Goal: Information Seeking & Learning: Compare options

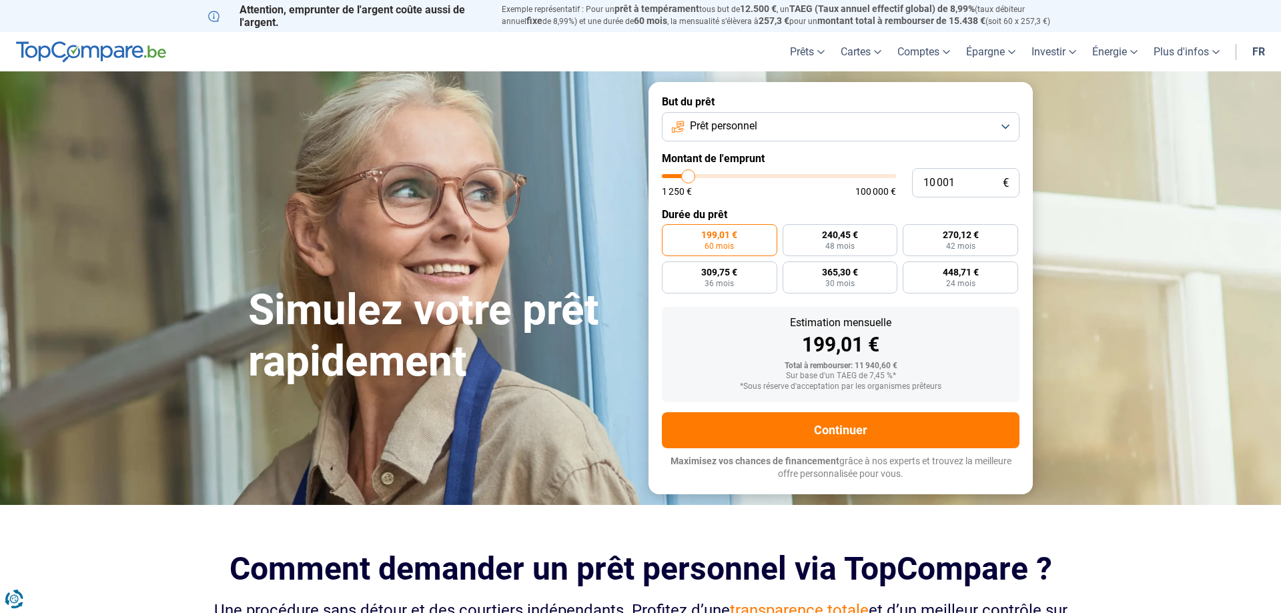
type input "15 000"
type input "15000"
type input "15 500"
type input "15500"
type input "17 000"
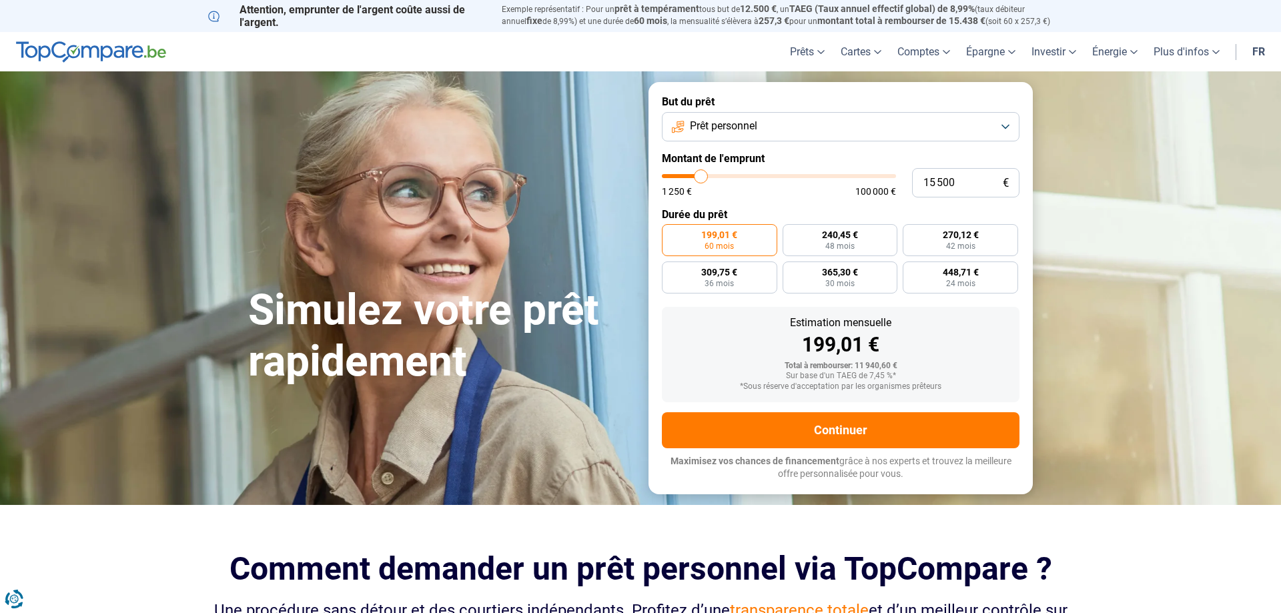
type input "17000"
type input "19 500"
type input "19500"
type input "23 250"
type input "23250"
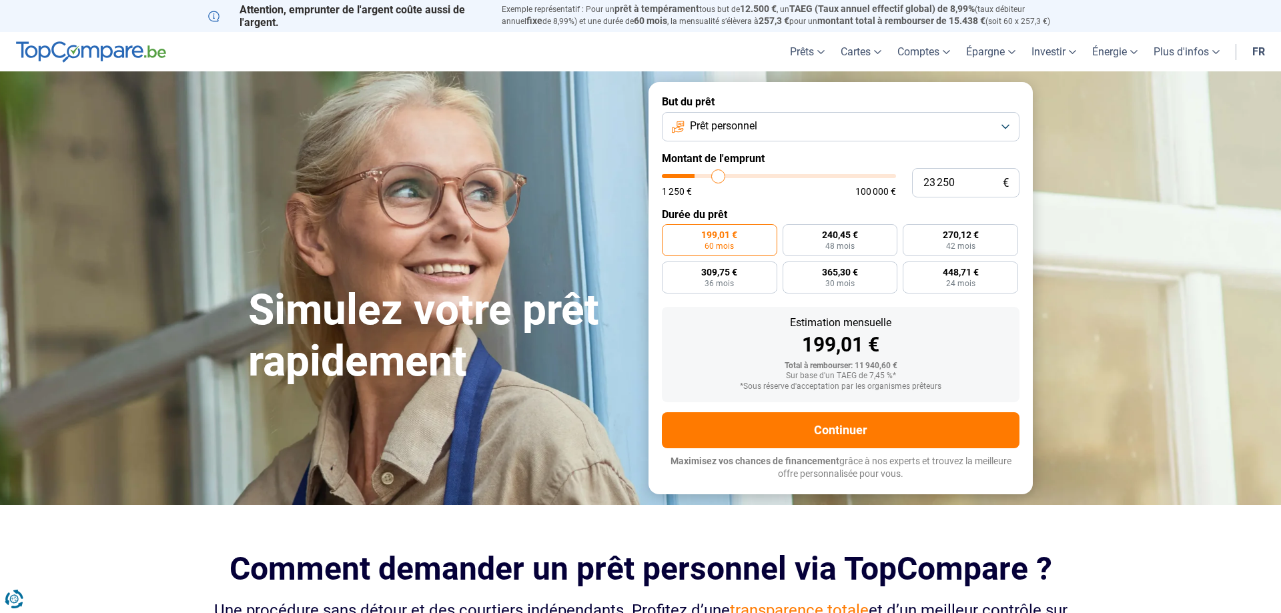
type input "26 750"
type input "26750"
type input "30 500"
type input "30500"
type input "32 750"
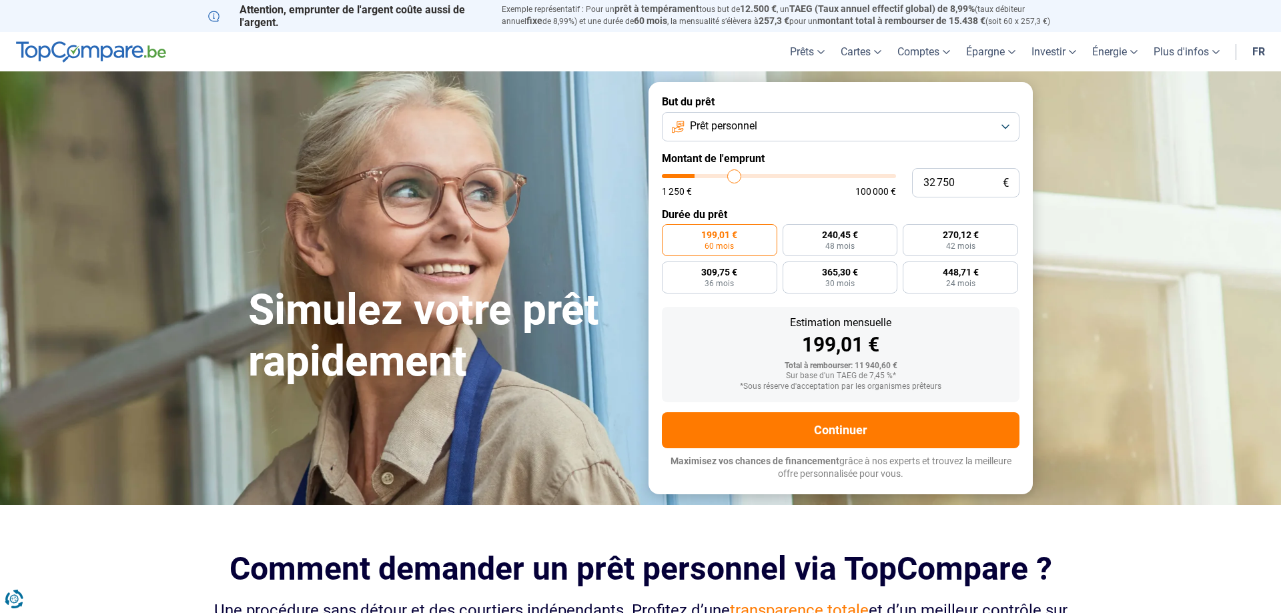
type input "32750"
type input "34 500"
type input "34500"
type input "35 750"
type input "35750"
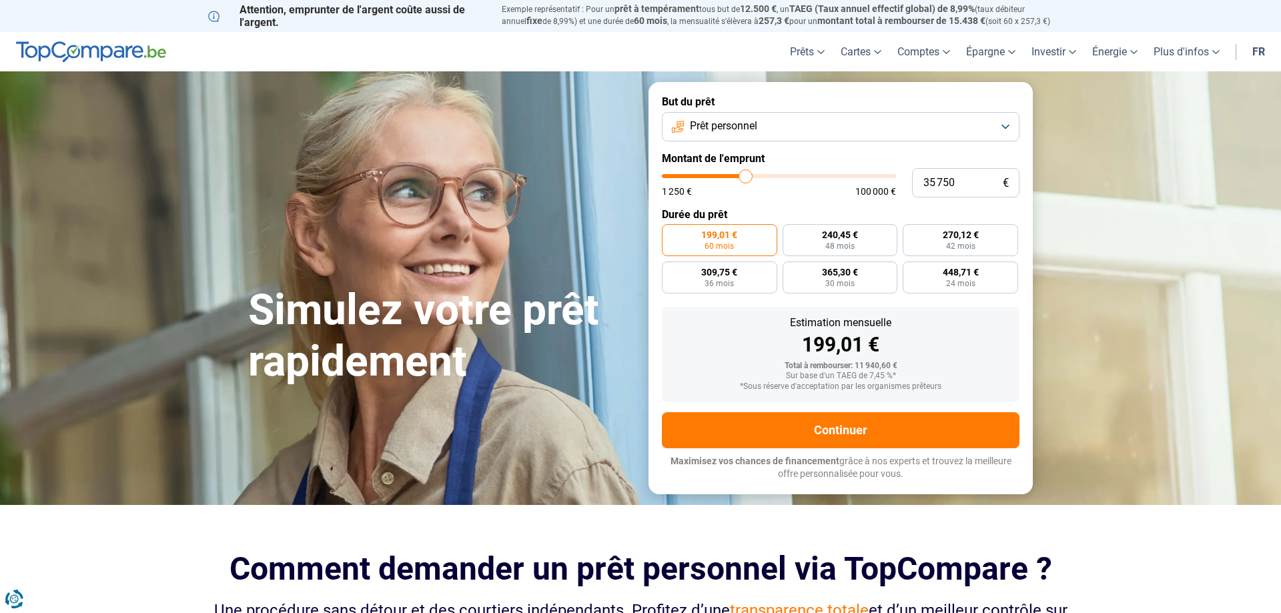
type input "36 000"
type input "36000"
type input "35 500"
type input "35500"
type input "35 250"
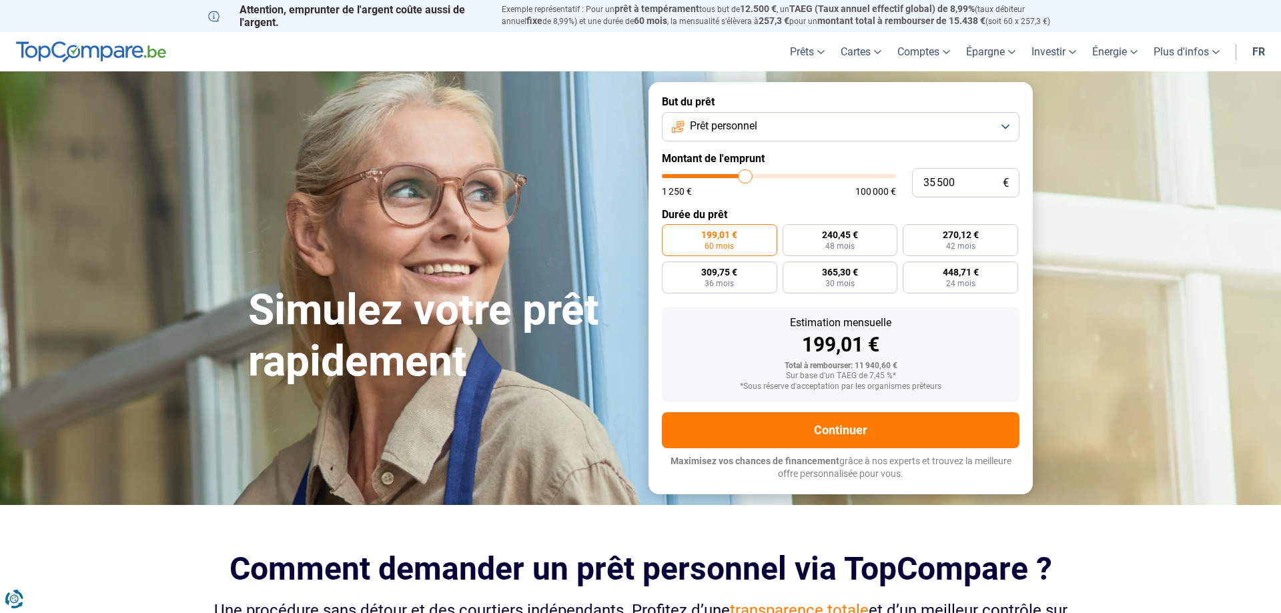
type input "35250"
type input "35 000"
type input "35000"
type input "34 250"
type input "34250"
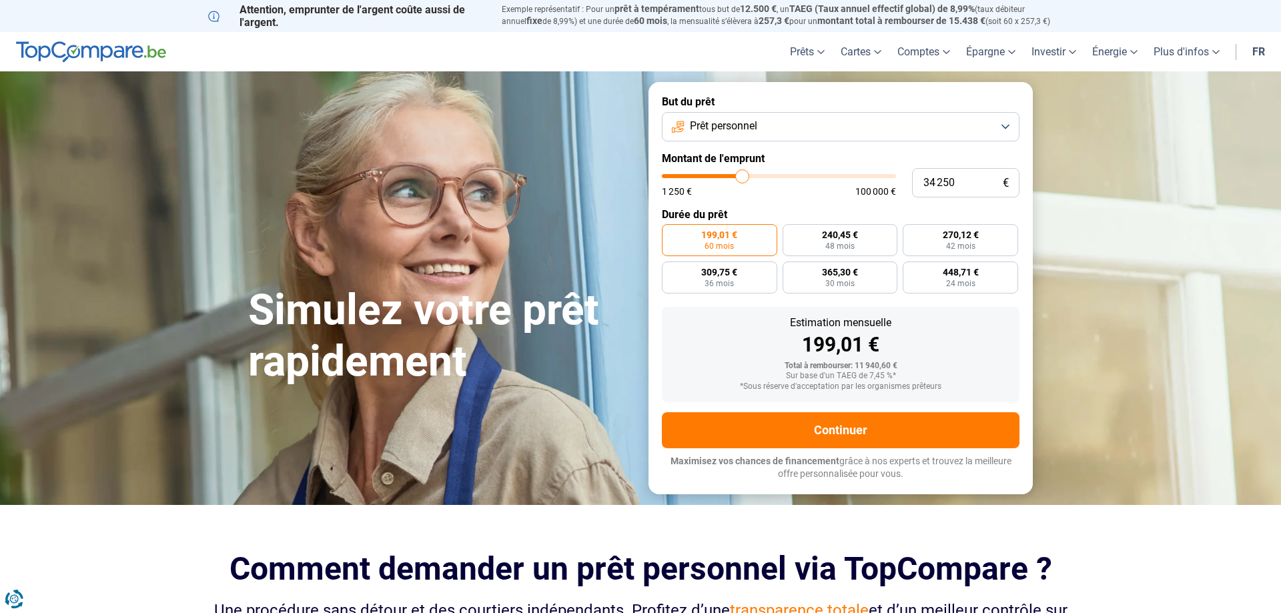
type input "33 500"
type input "33500"
type input "33 000"
type input "33000"
type input "32 750"
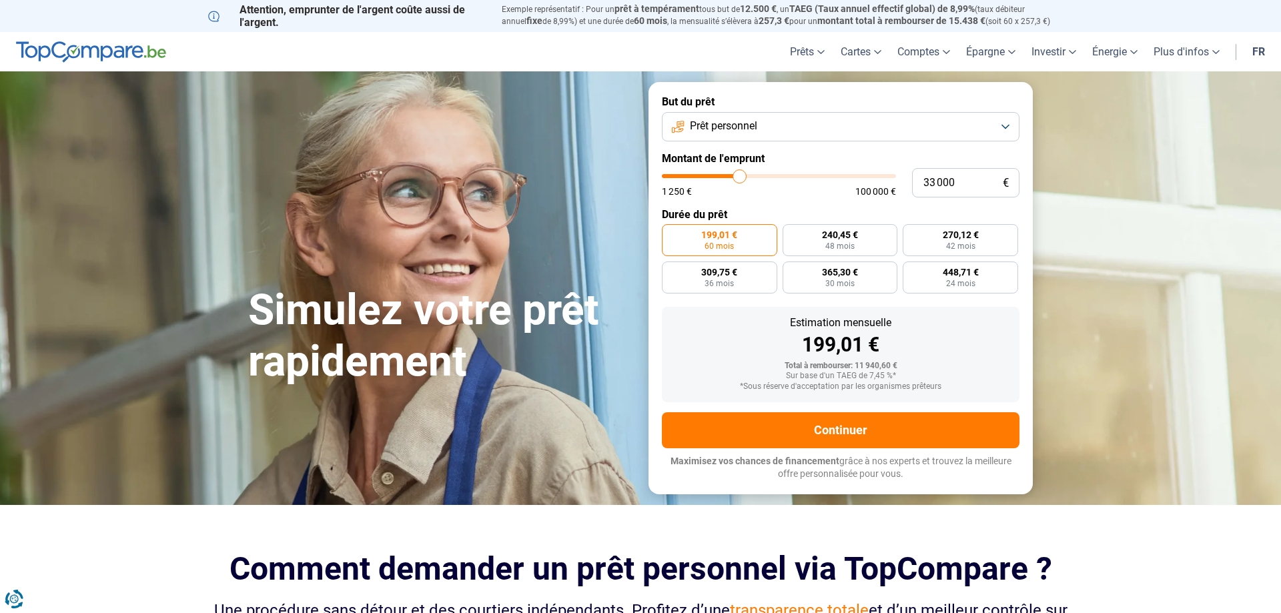
type input "32750"
type input "32 250"
type input "32250"
type input "31 500"
type input "31500"
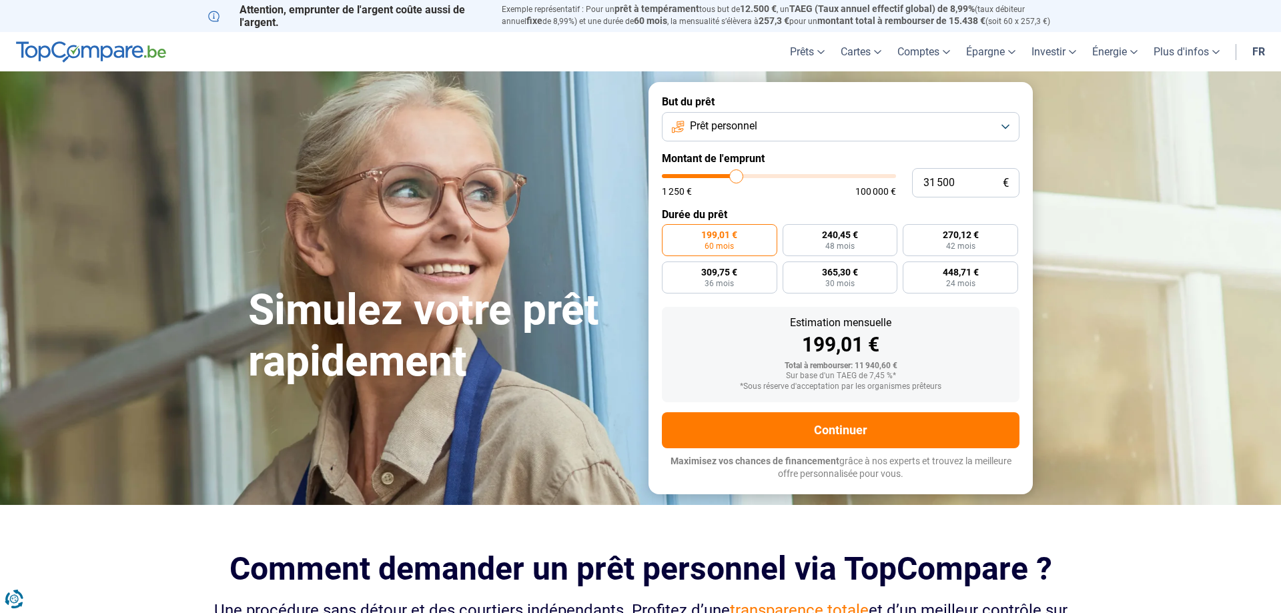
type input "31 250"
type input "31250"
type input "31 000"
type input "31000"
type input "30 750"
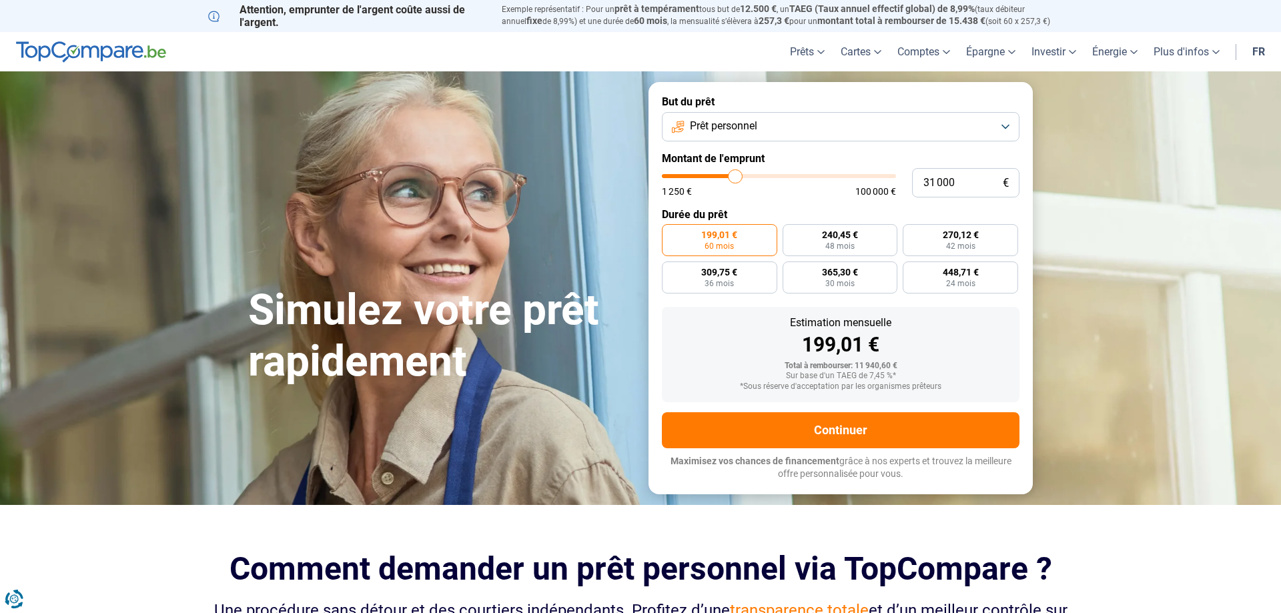
type input "30750"
type input "30 000"
type input "30000"
type input "29 500"
type input "29500"
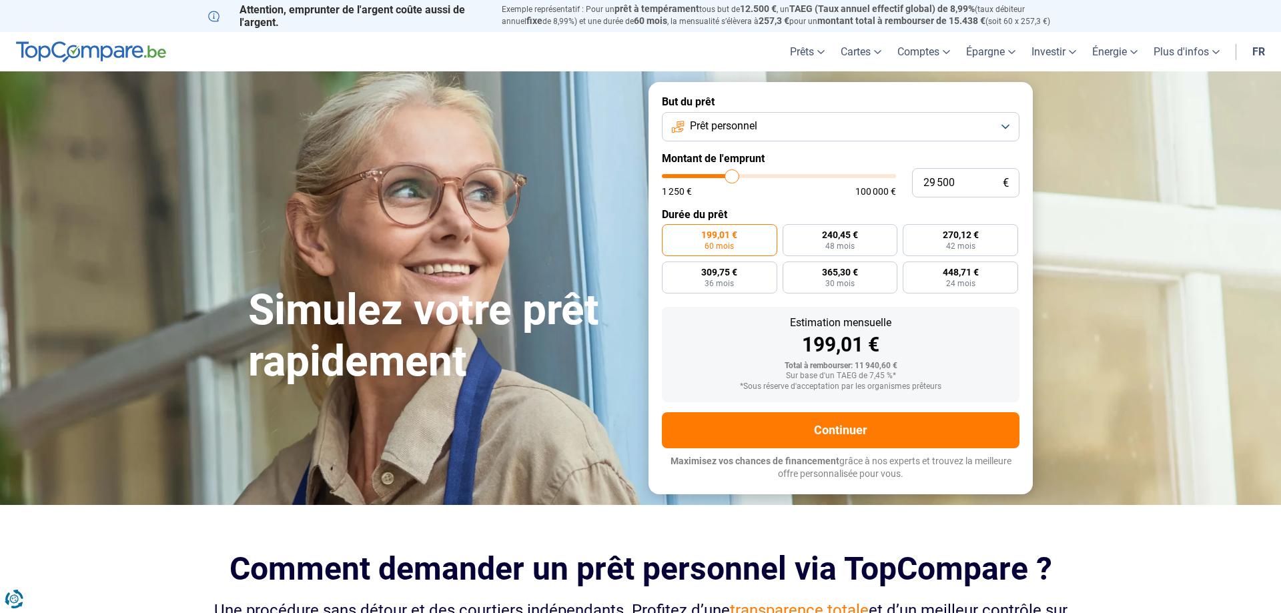
type input "29 000"
type input "29000"
type input "28 500"
drag, startPoint x: 699, startPoint y: 177, endPoint x: 730, endPoint y: 183, distance: 31.3
type input "28500"
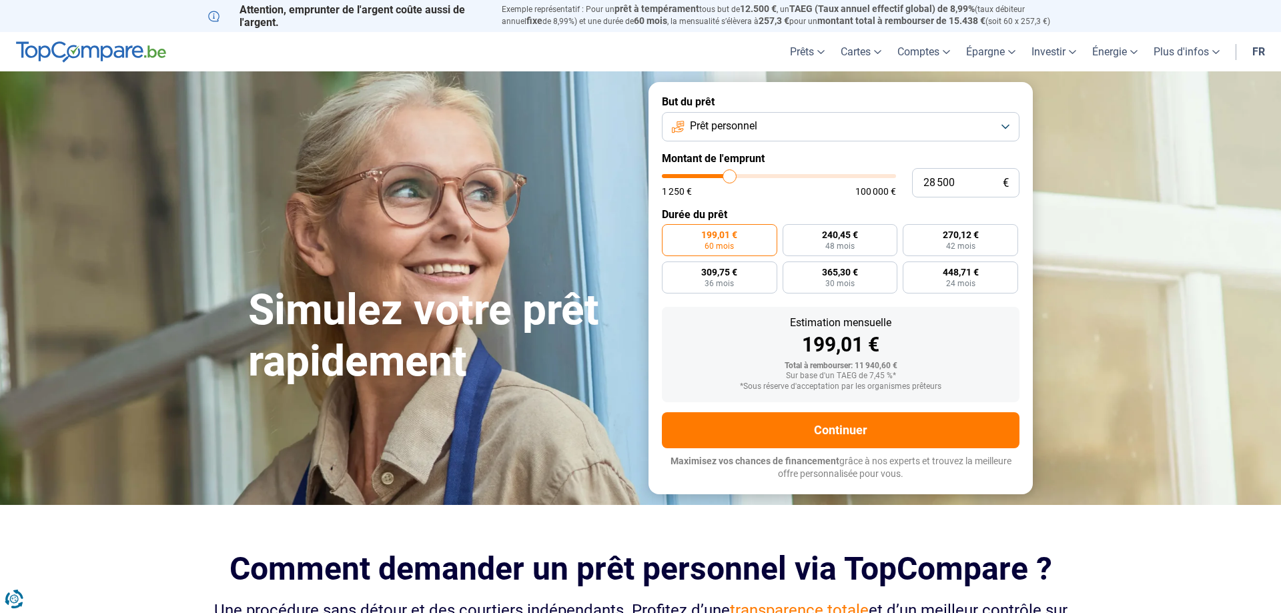
click at [730, 178] on input "range" at bounding box center [779, 176] width 234 height 4
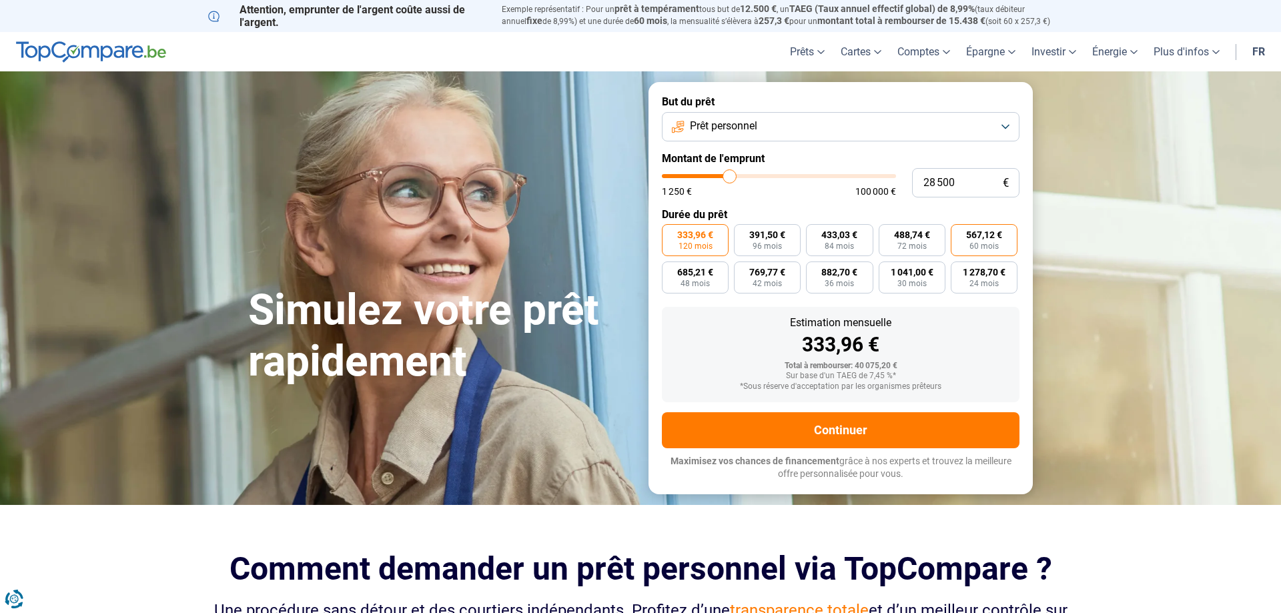
click at [976, 238] on span "567,12 €" at bounding box center [984, 234] width 36 height 9
click at [960, 233] on input "567,12 € 60 mois" at bounding box center [955, 228] width 9 height 9
radio input "true"
click at [690, 246] on span "120 mois" at bounding box center [696, 246] width 34 height 8
click at [671, 233] on input "333,96 € 120 mois" at bounding box center [666, 228] width 9 height 9
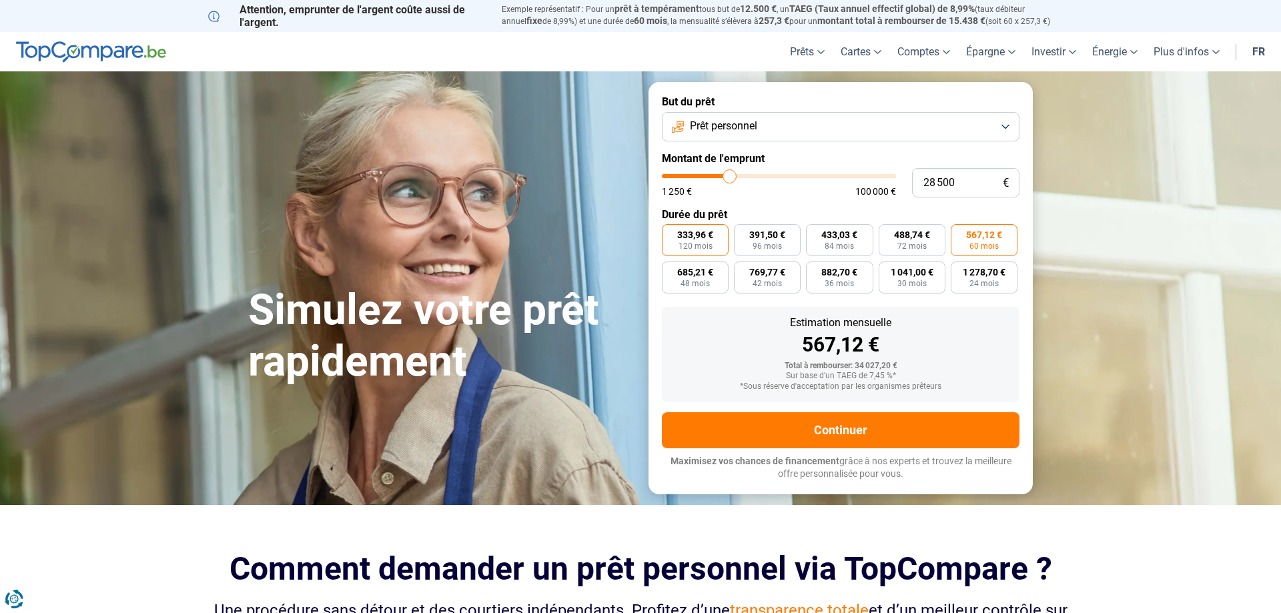
radio input "true"
click at [970, 242] on span "60 mois" at bounding box center [984, 246] width 29 height 8
click at [960, 233] on input "567,12 € 60 mois" at bounding box center [955, 228] width 9 height 9
radio input "true"
click at [694, 244] on span "120 mois" at bounding box center [696, 246] width 34 height 8
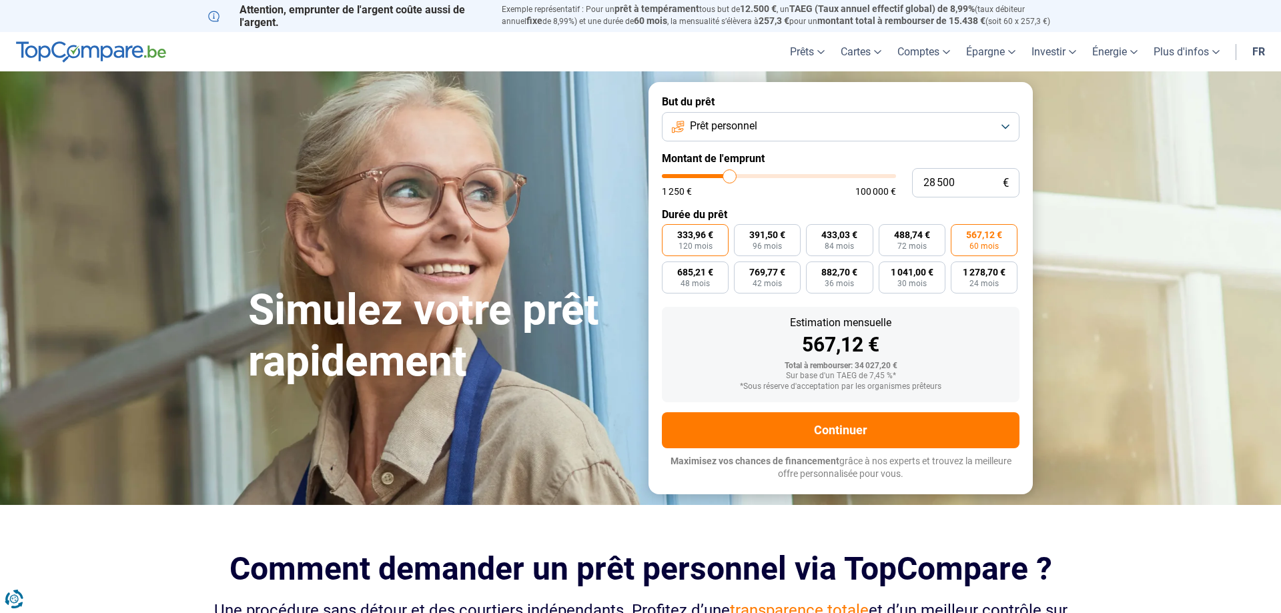
click at [671, 233] on input "333,96 € 120 mois" at bounding box center [666, 228] width 9 height 9
radio input "true"
click at [971, 240] on span "567,12 €" at bounding box center [984, 234] width 36 height 9
click at [960, 233] on input "567,12 € 60 mois" at bounding box center [955, 228] width 9 height 9
radio input "true"
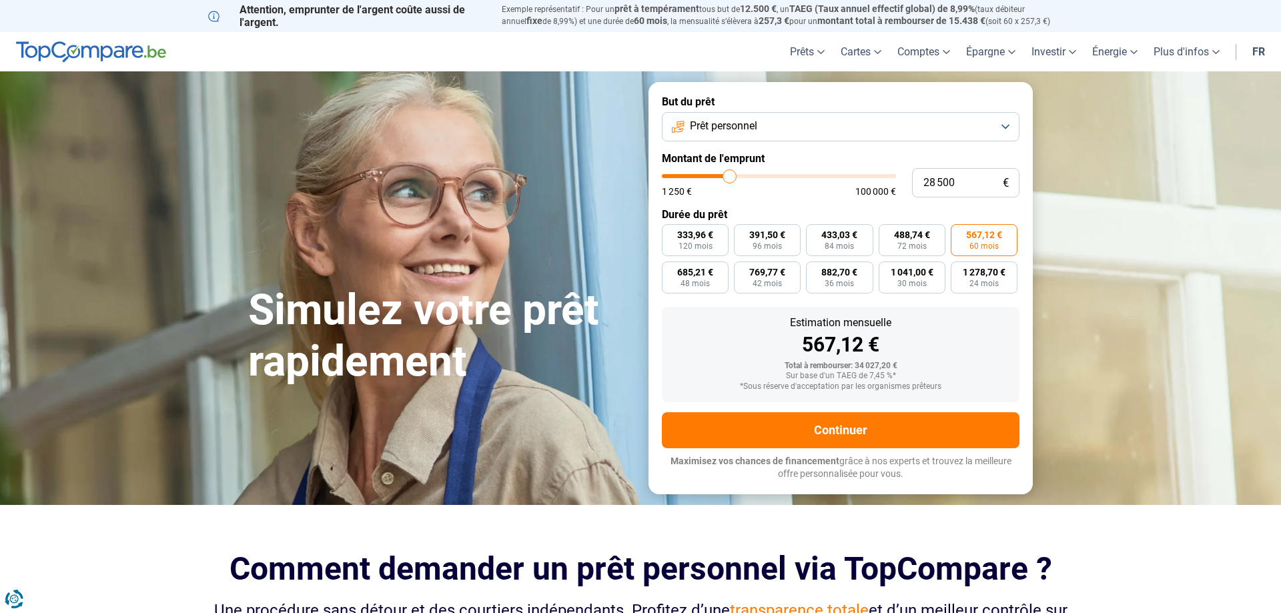
click at [732, 123] on span "Prêt personnel" at bounding box center [723, 126] width 67 height 15
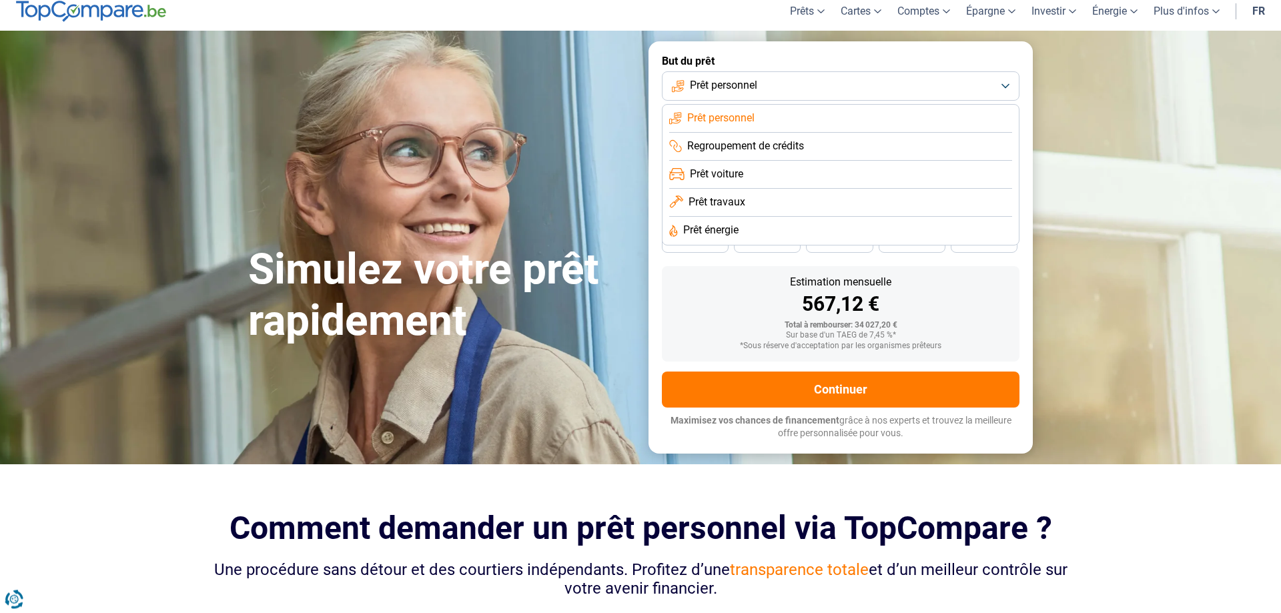
scroll to position [68, 0]
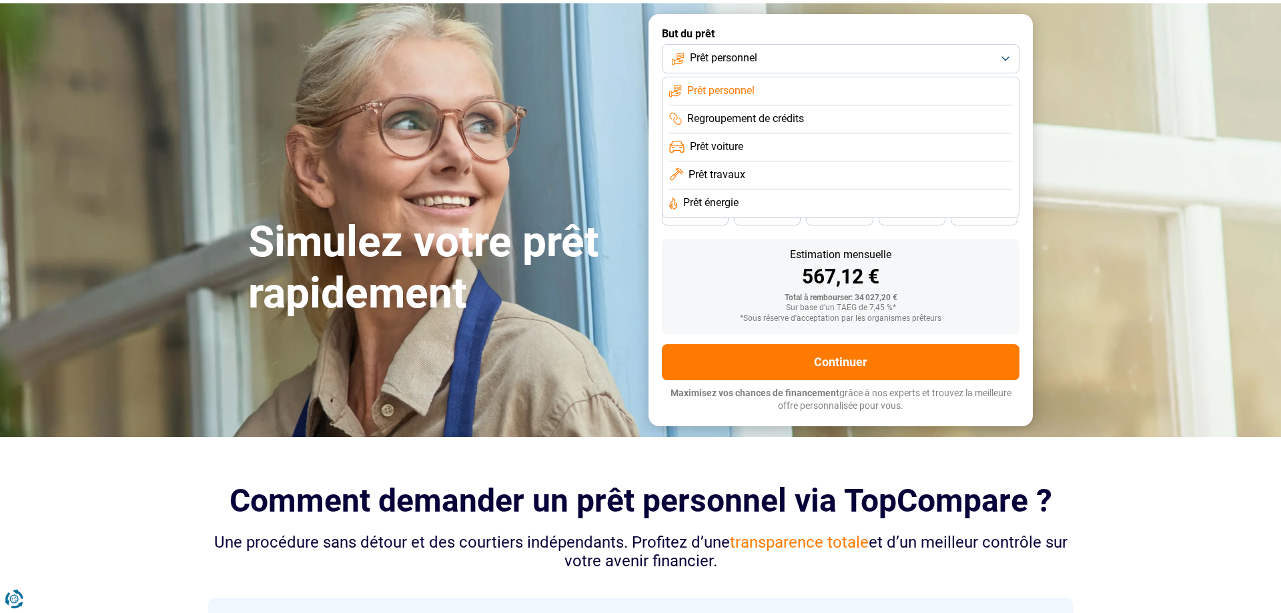
click at [721, 85] on span "Prêt personnel" at bounding box center [720, 90] width 67 height 15
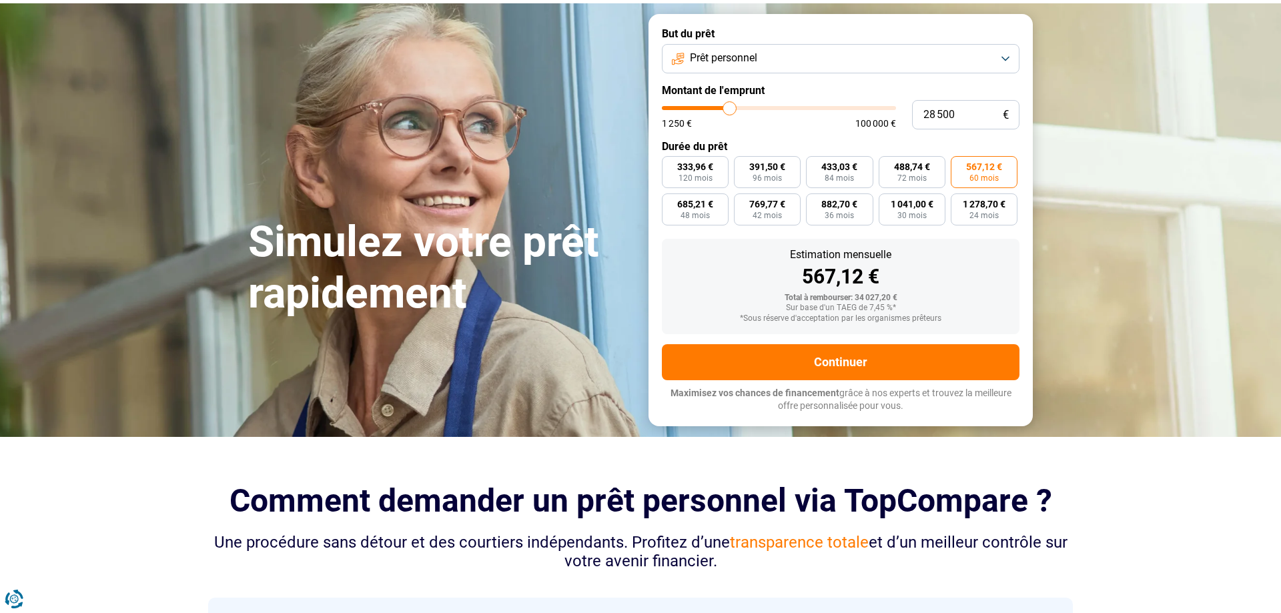
type input "29 500"
type input "29500"
click at [732, 107] on input "range" at bounding box center [779, 108] width 234 height 4
radio input "false"
radio input "true"
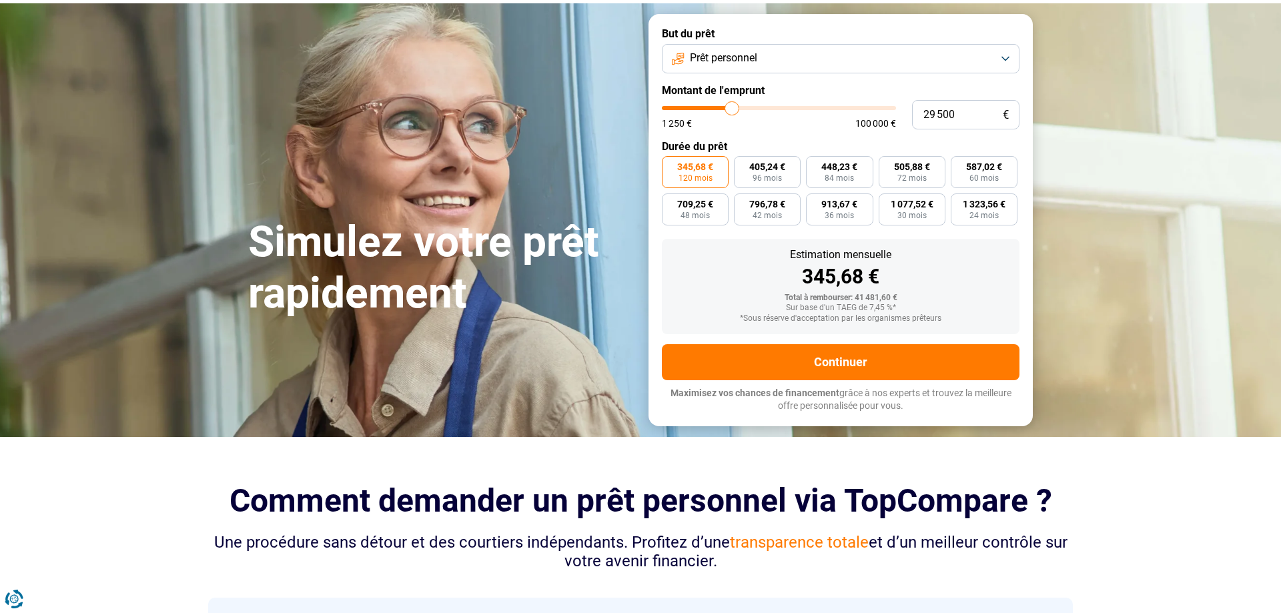
click at [724, 106] on div "29 500 € 1 250 € 100 000 €" at bounding box center [841, 114] width 358 height 29
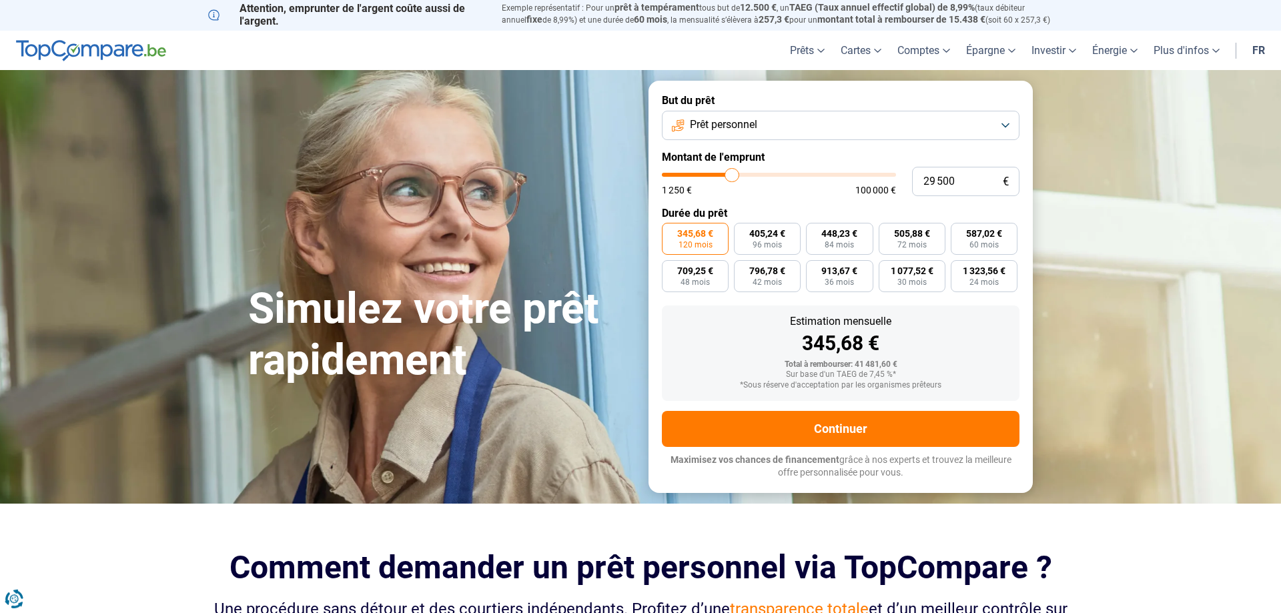
scroll to position [0, 0]
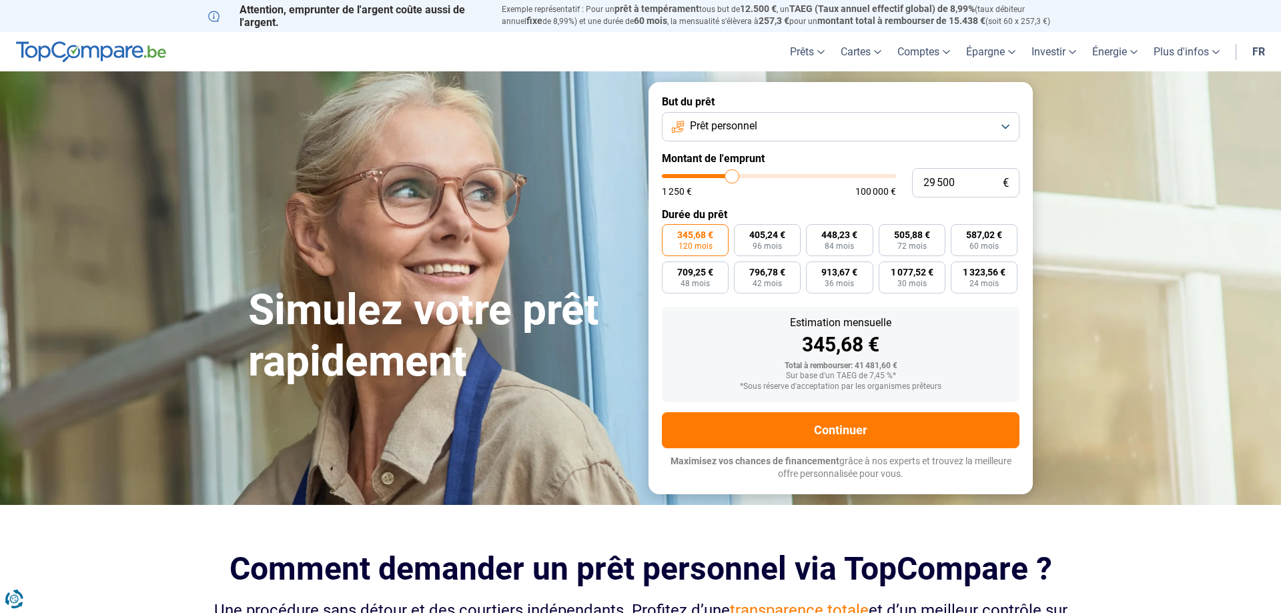
drag, startPoint x: 728, startPoint y: 171, endPoint x: 717, endPoint y: 173, distance: 10.2
click at [717, 173] on div "29 500 € 1 250 € 100 000 €" at bounding box center [841, 182] width 358 height 29
type input "27 500"
type input "27500"
type input "27 000"
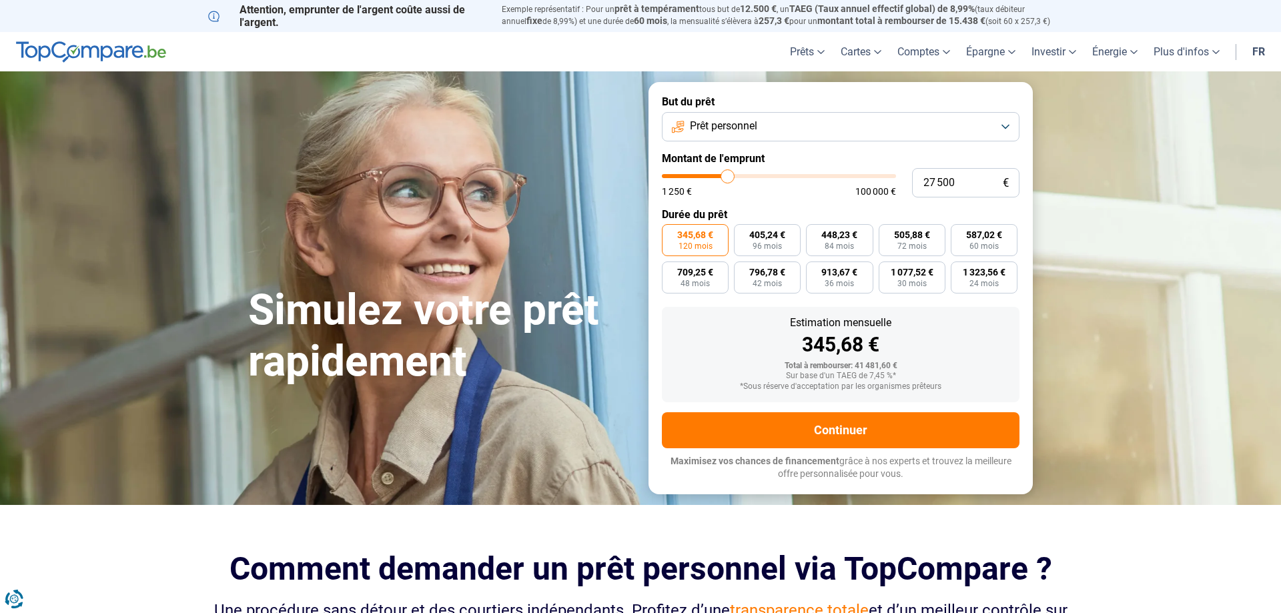
type input "27000"
type input "26 000"
type input "26000"
type input "24 000"
type input "24000"
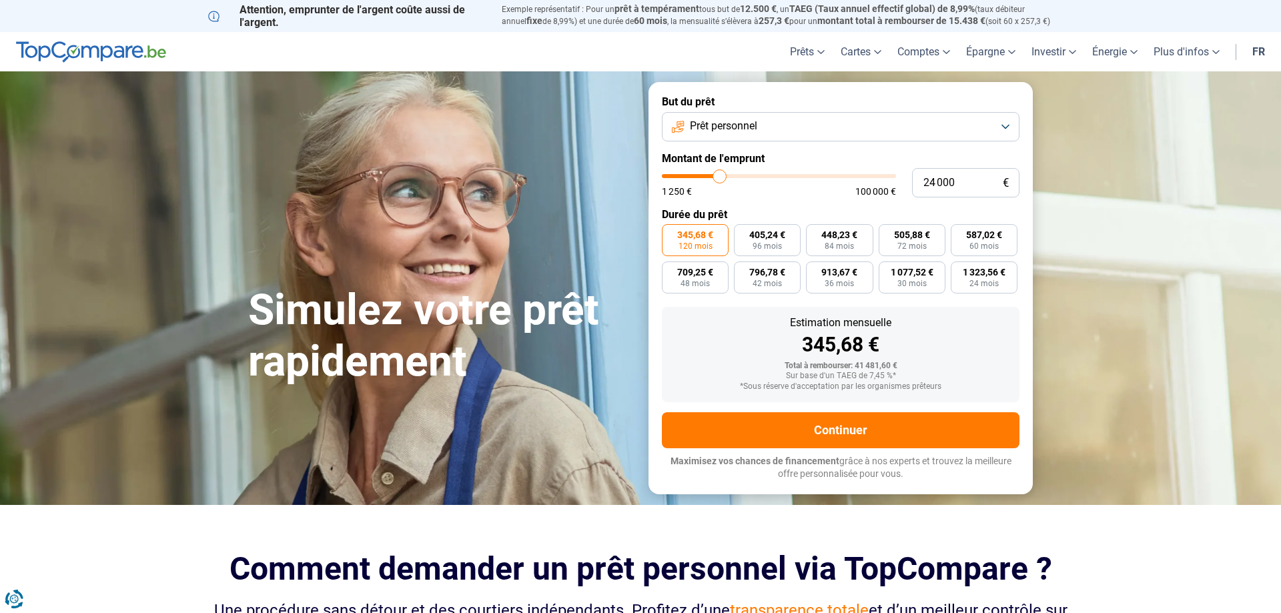
type input "23 000"
type input "23000"
type input "22 250"
type input "22250"
type input "21 750"
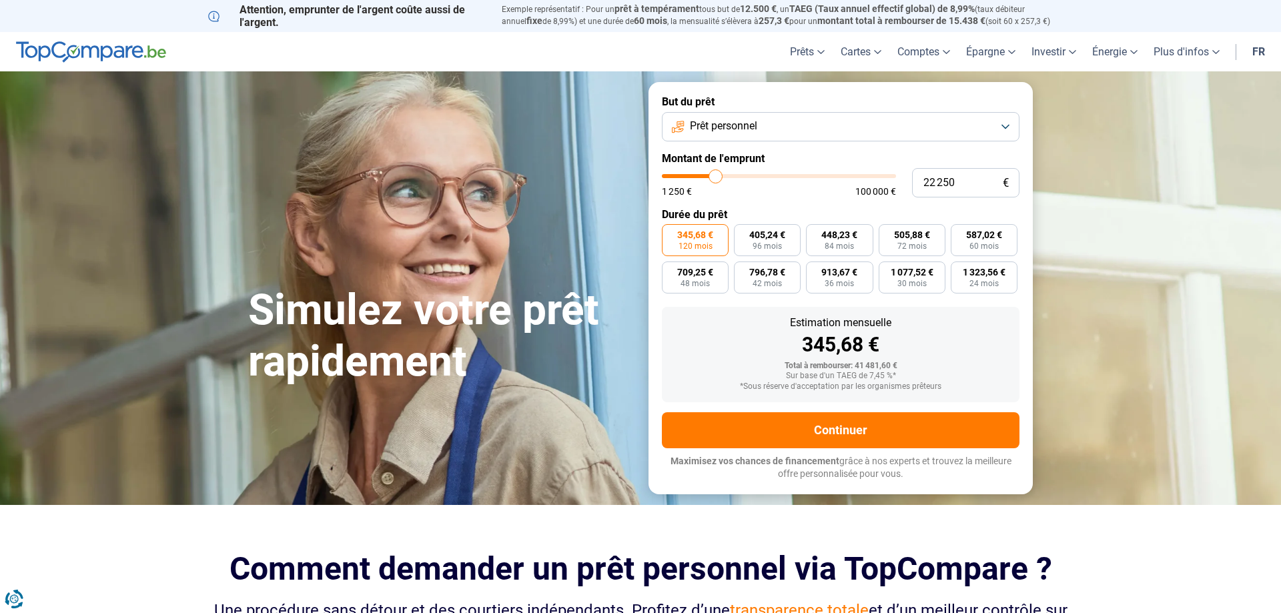
type input "21750"
type input "21 000"
type input "21000"
type input "20 500"
type input "20500"
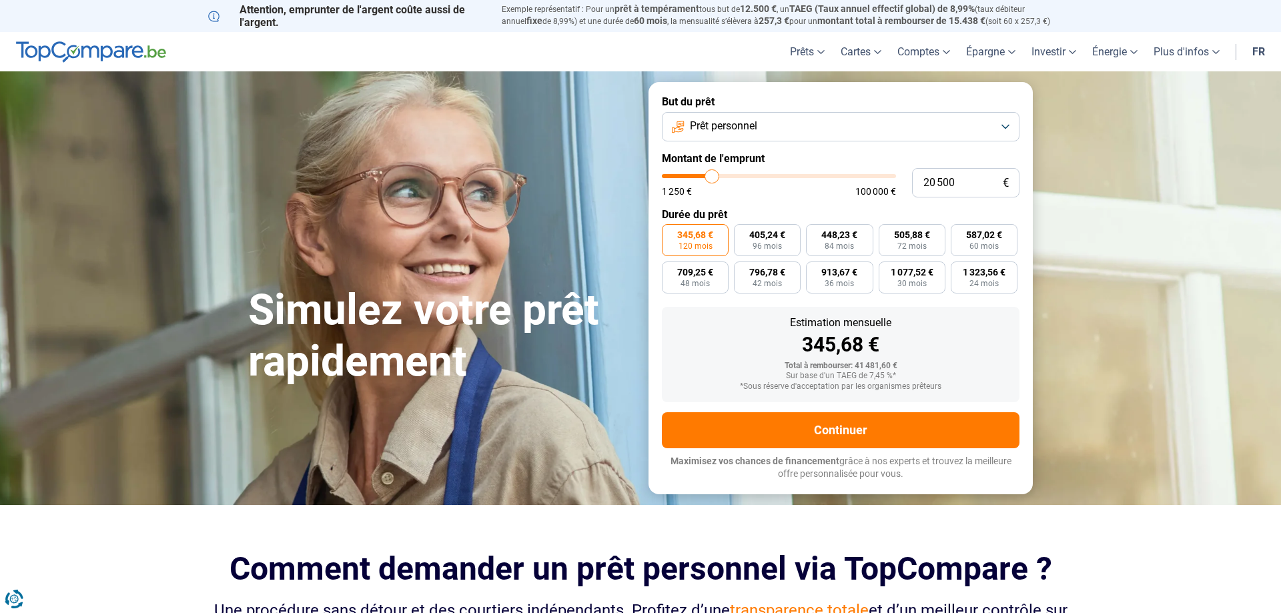
type input "20 250"
drag, startPoint x: 728, startPoint y: 174, endPoint x: 711, endPoint y: 177, distance: 16.4
type input "20250"
click at [711, 177] on input "range" at bounding box center [779, 176] width 234 height 4
click at [978, 242] on span "60 mois" at bounding box center [984, 246] width 29 height 8
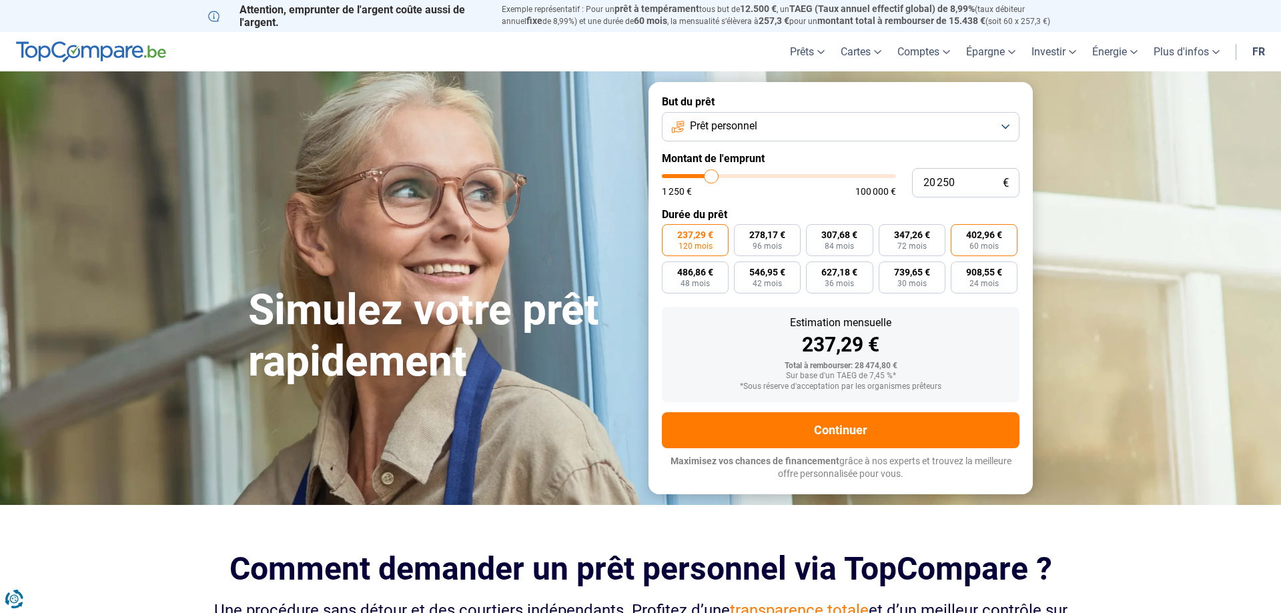
click at [960, 233] on input "402,96 € 60 mois" at bounding box center [955, 228] width 9 height 9
radio input "true"
type input "21 500"
type input "21500"
type input "24 500"
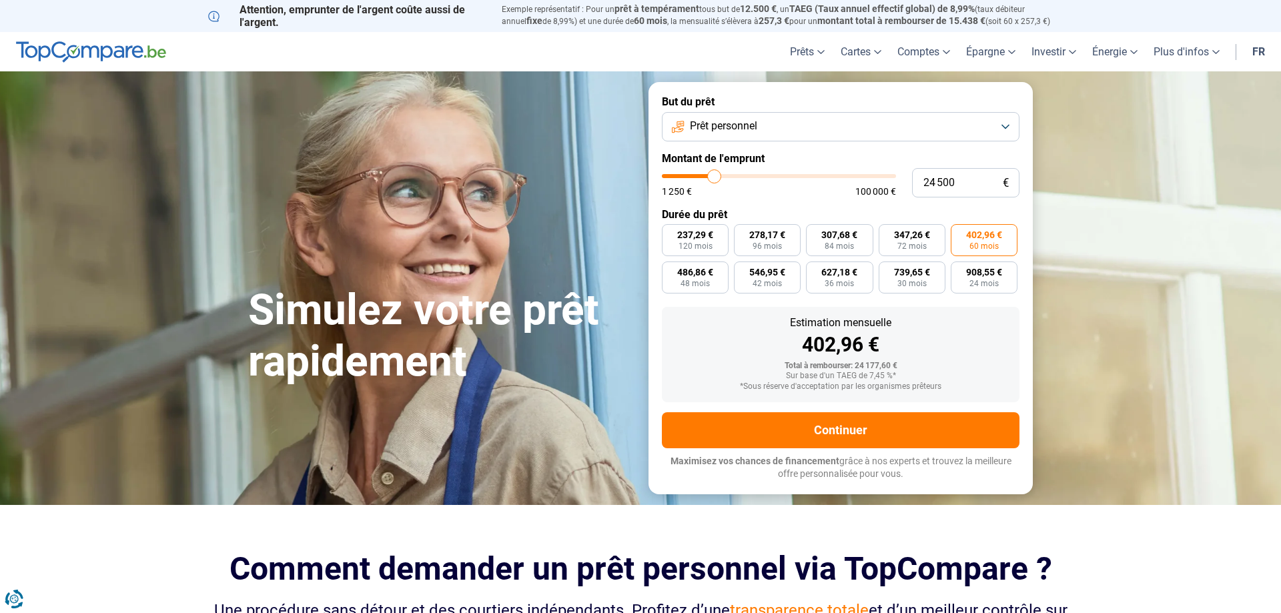
type input "24500"
type input "32 250"
type input "32250"
type input "38 250"
type input "38250"
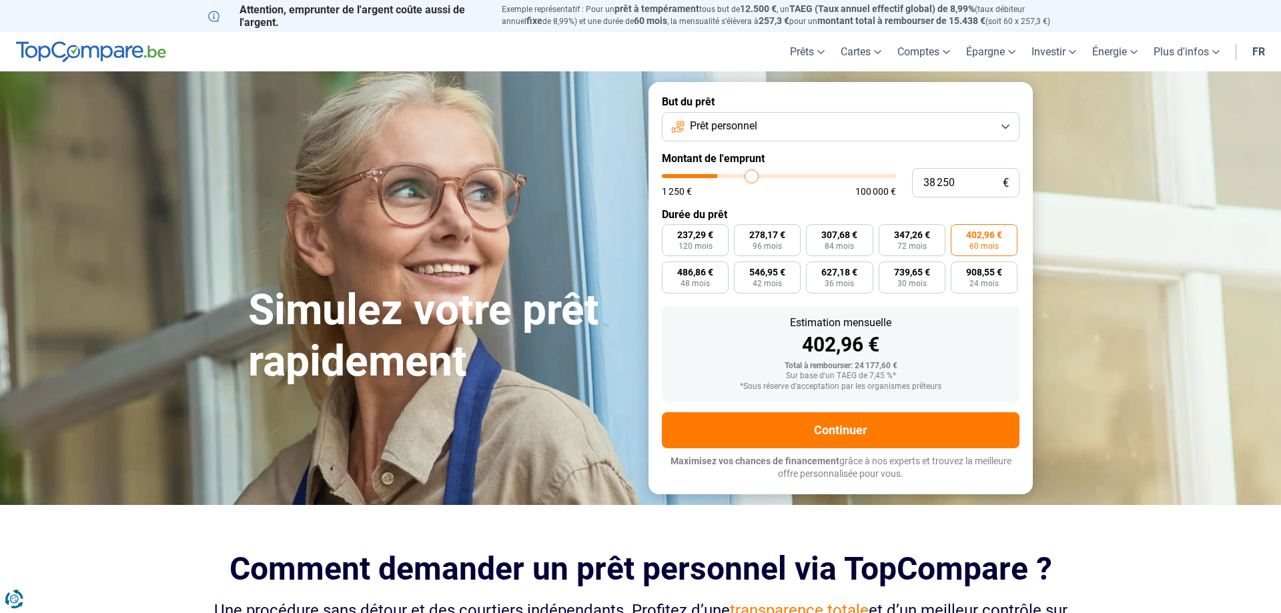
type input "48 750"
type input "48750"
type input "58 250"
type input "58250"
type input "69 500"
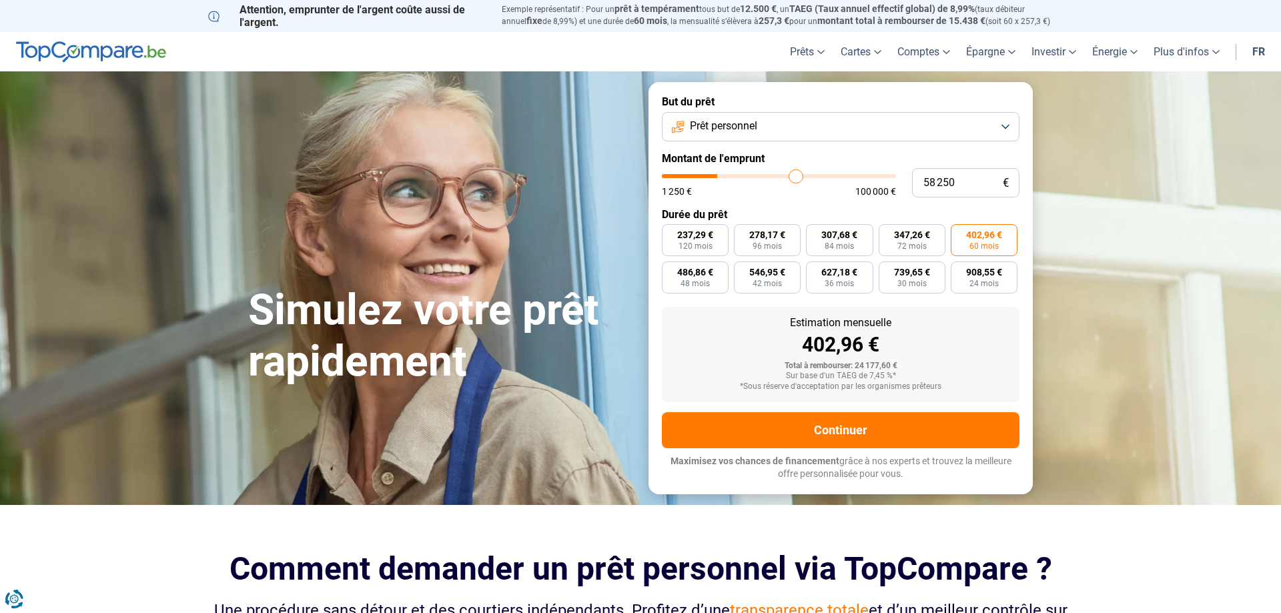
type input "69500"
type input "79 750"
type input "79750"
type input "85 500"
type input "85500"
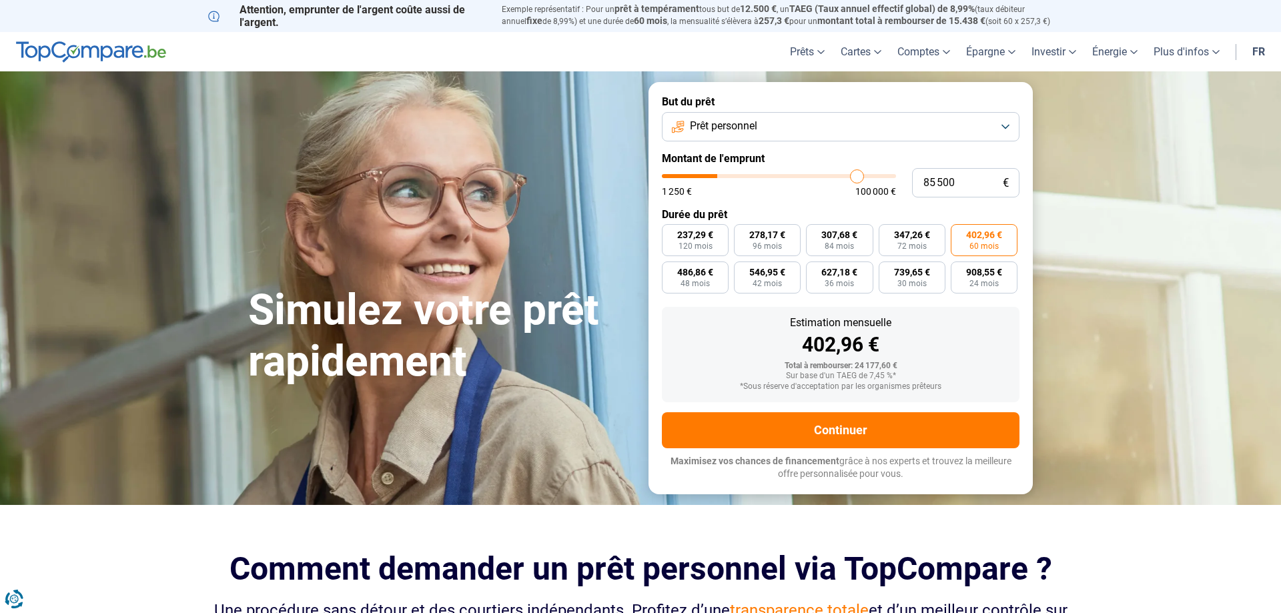
type input "89 500"
type input "89500"
type input "91 500"
type input "91500"
type input "93 500"
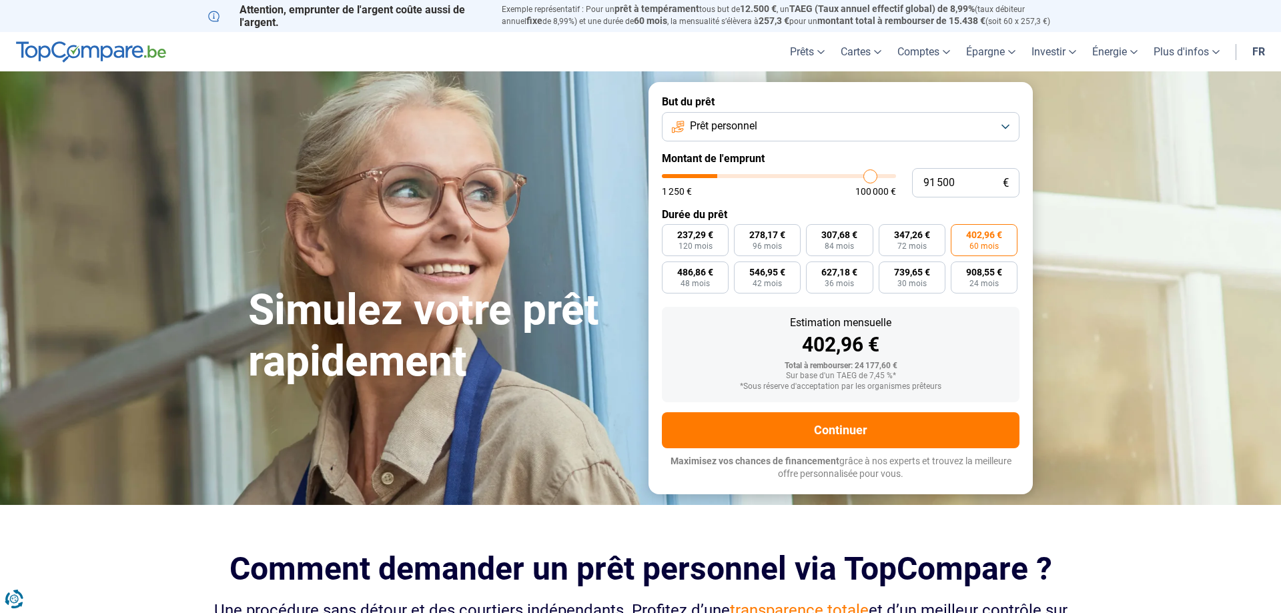
type input "93500"
type input "94 750"
type input "94750"
type input "97 000"
type input "97000"
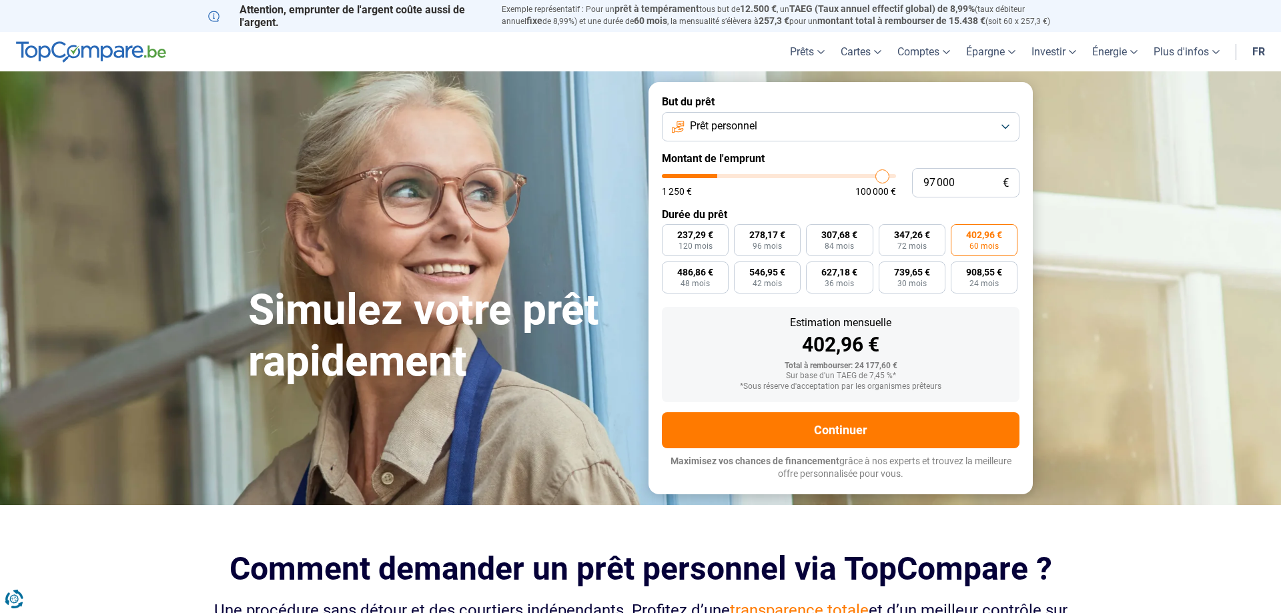
type input "99 750"
type input "99750"
type input "100 000"
drag, startPoint x: 714, startPoint y: 176, endPoint x: 916, endPoint y: 170, distance: 202.3
type input "100000"
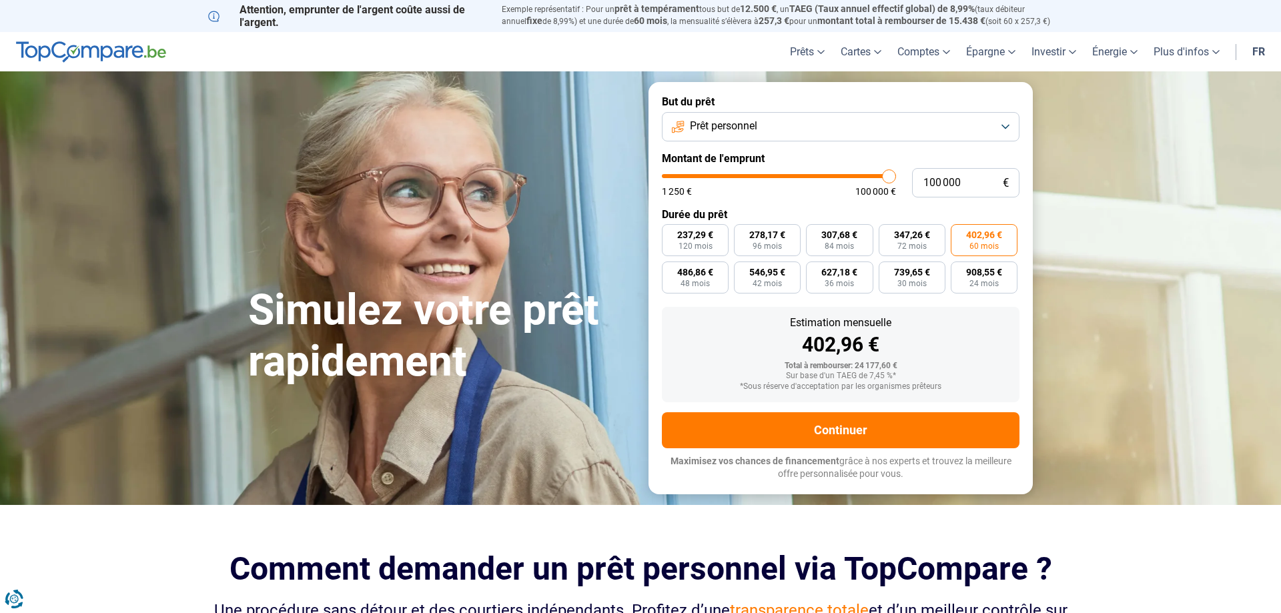
click at [896, 174] on input "range" at bounding box center [779, 176] width 234 height 4
radio input "false"
radio input "true"
click at [688, 238] on span "1 171,79 €" at bounding box center [695, 234] width 43 height 9
click at [671, 233] on input "1 171,79 € 120 mois" at bounding box center [666, 228] width 9 height 9
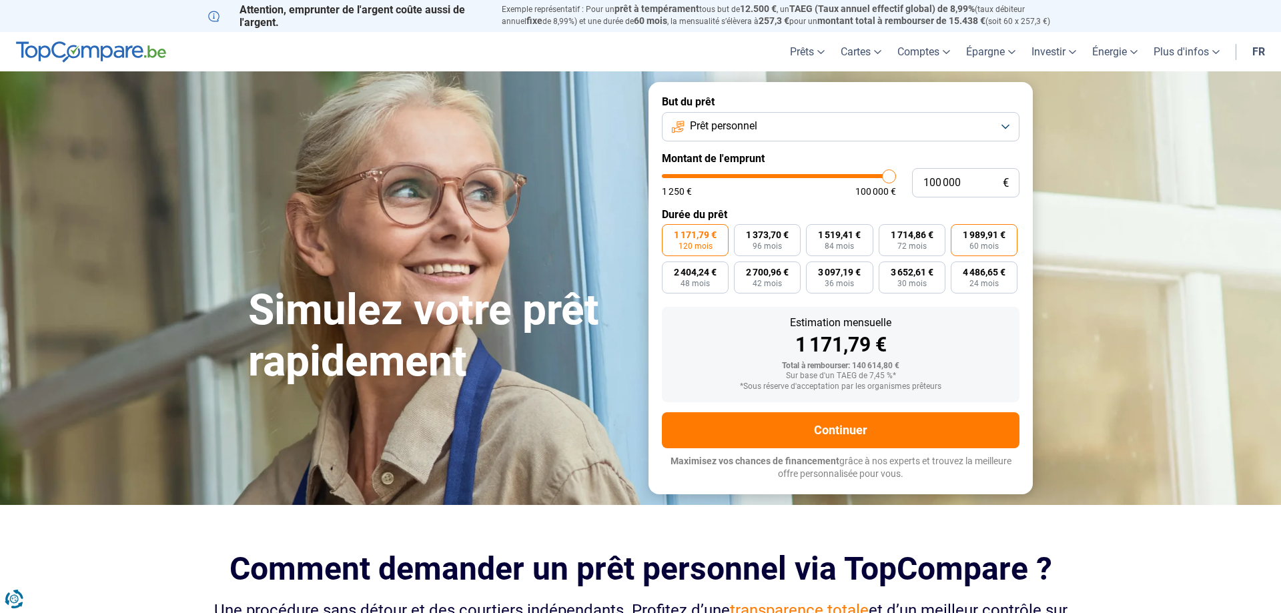
click at [980, 235] on span "1 989,91 €" at bounding box center [984, 234] width 43 height 9
click at [960, 233] on input "1 989,91 € 60 mois" at bounding box center [955, 228] width 9 height 9
radio input "true"
type input "99 000"
type input "99000"
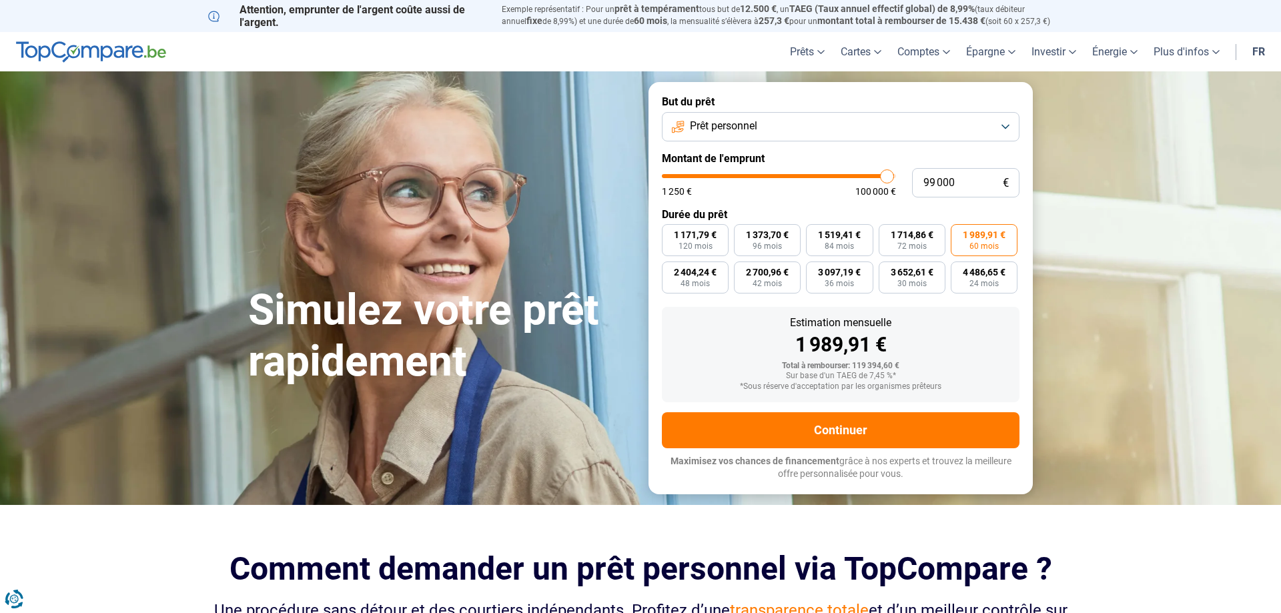
type input "98 000"
type input "98000"
type input "96 250"
type input "96250"
type input "93 750"
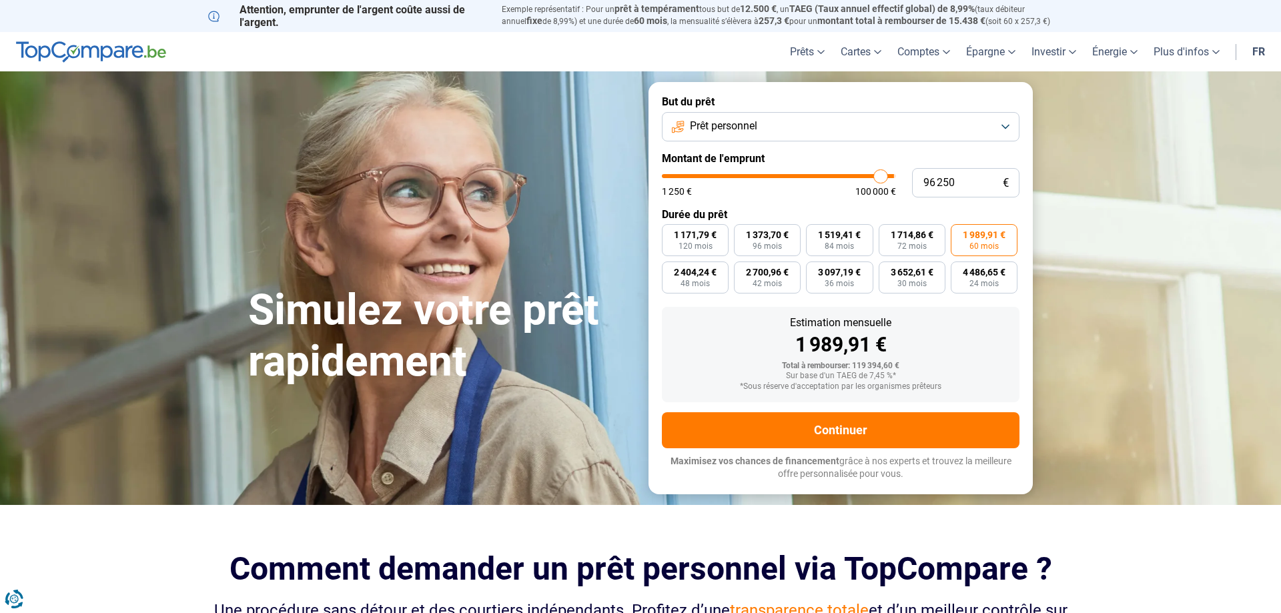
type input "93750"
type input "90 750"
type input "90750"
type input "88 250"
type input "88250"
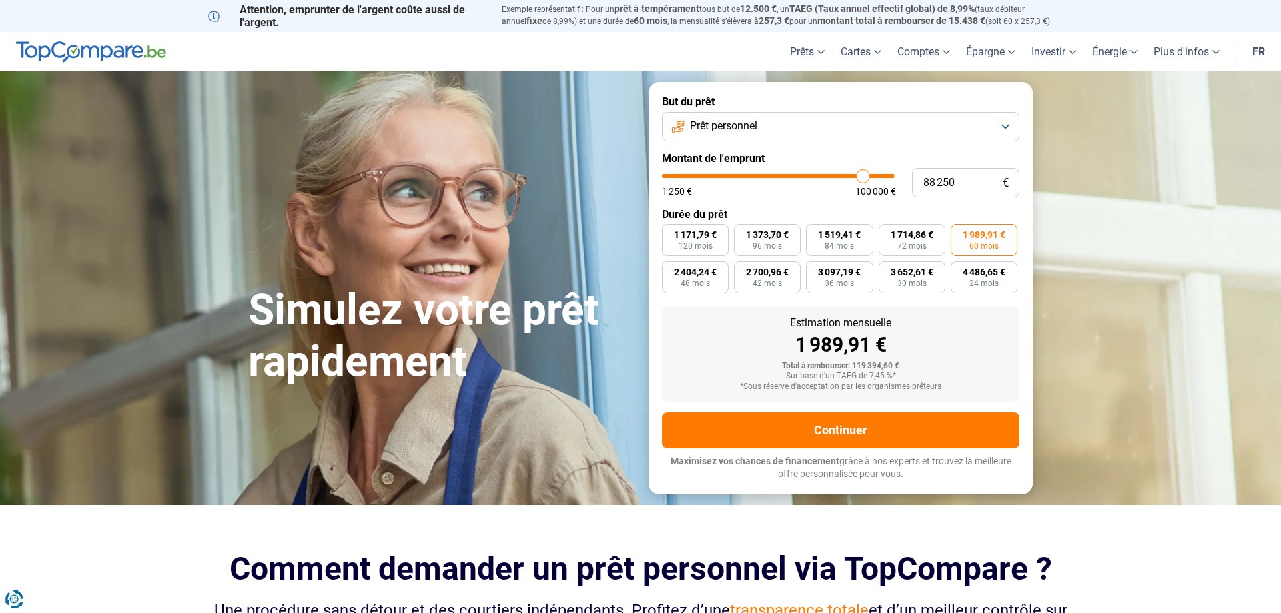
type input "85 750"
type input "85750"
type input "83 250"
type input "83250"
type input "81 250"
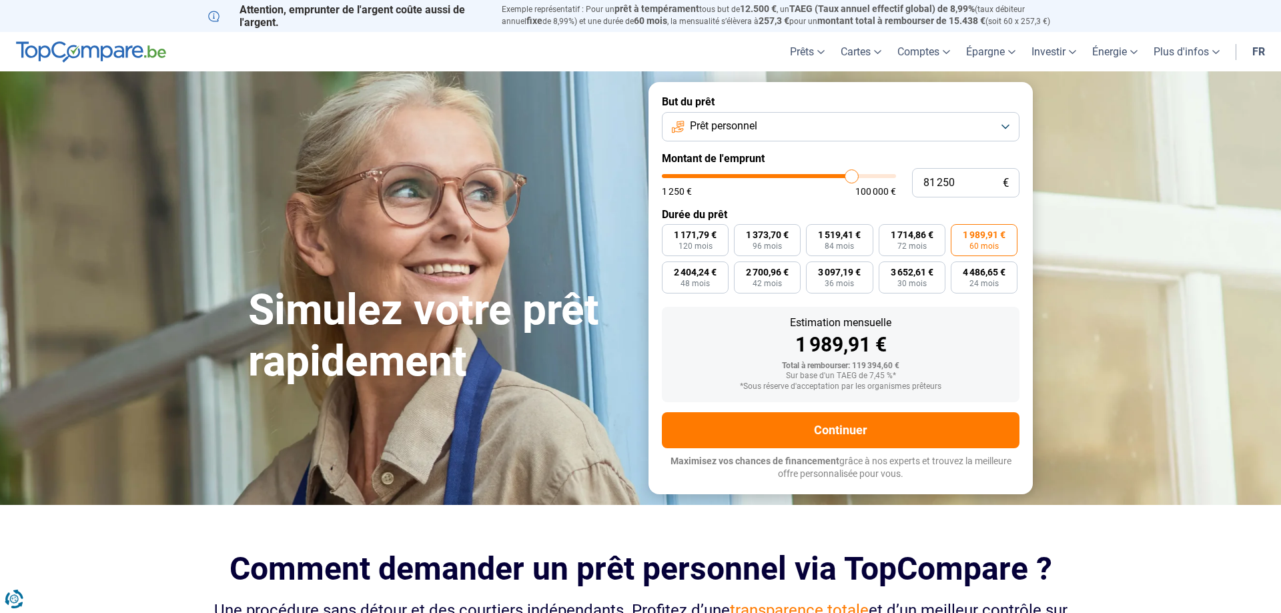
type input "81250"
type input "78 750"
type input "78750"
type input "77 500"
type input "77500"
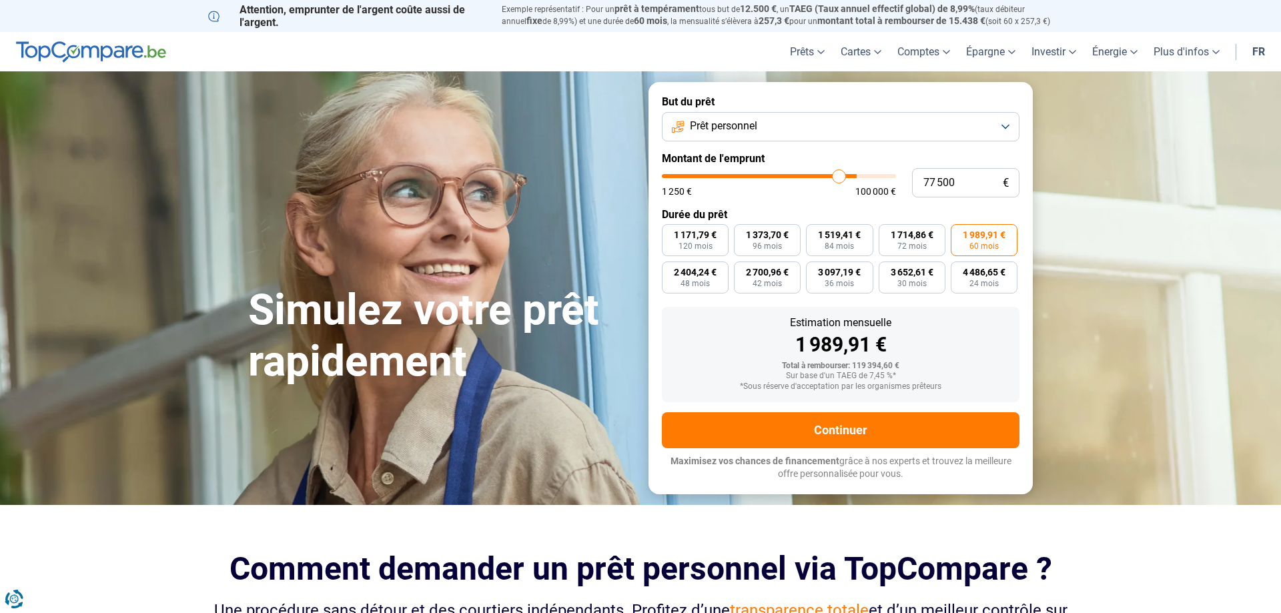
type input "76 000"
type input "76000"
type input "74 750"
type input "74750"
type input "73 500"
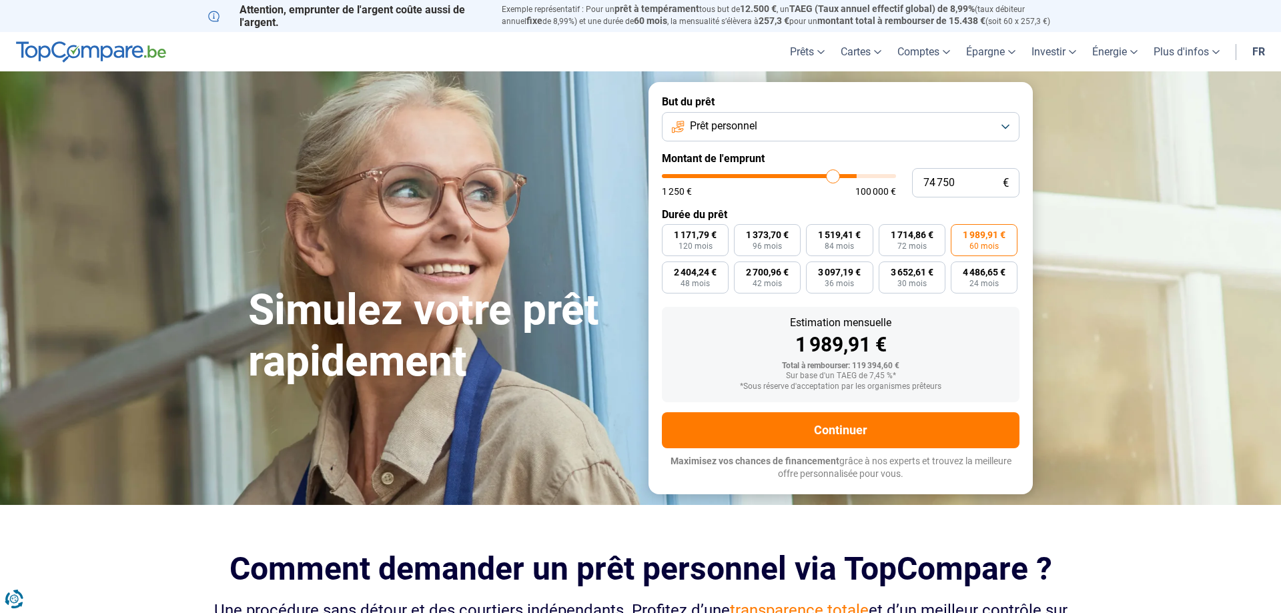
type input "73500"
type input "72 500"
type input "72500"
type input "71 750"
type input "71750"
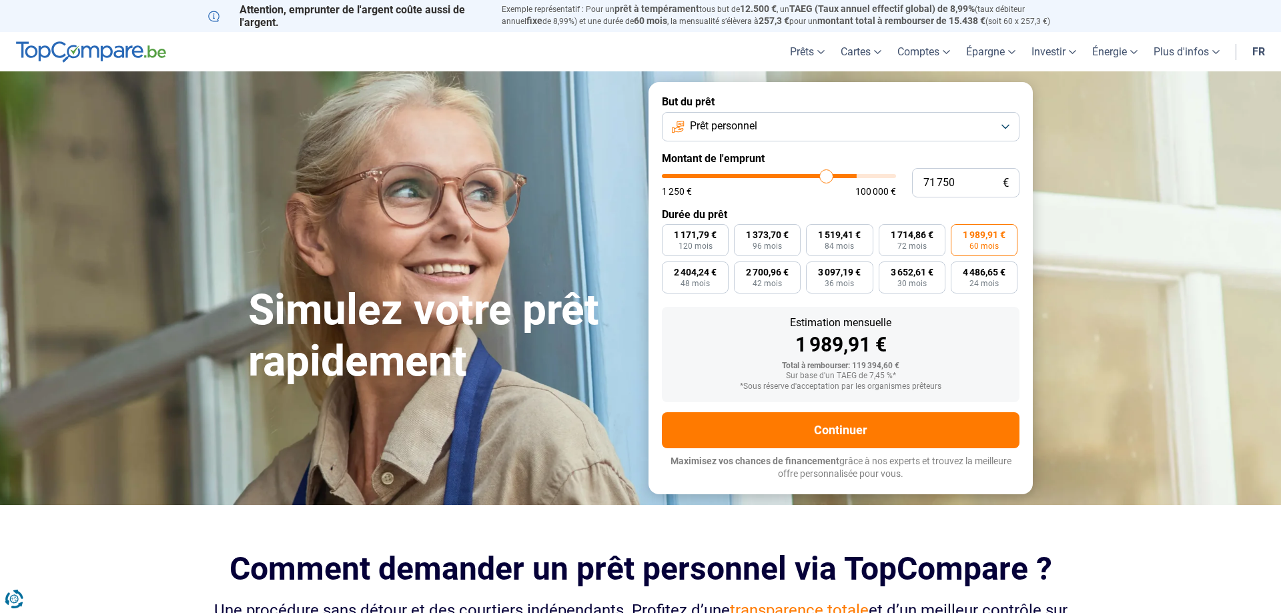
type input "70 500"
type input "70500"
type input "69 250"
type input "69250"
type input "68 500"
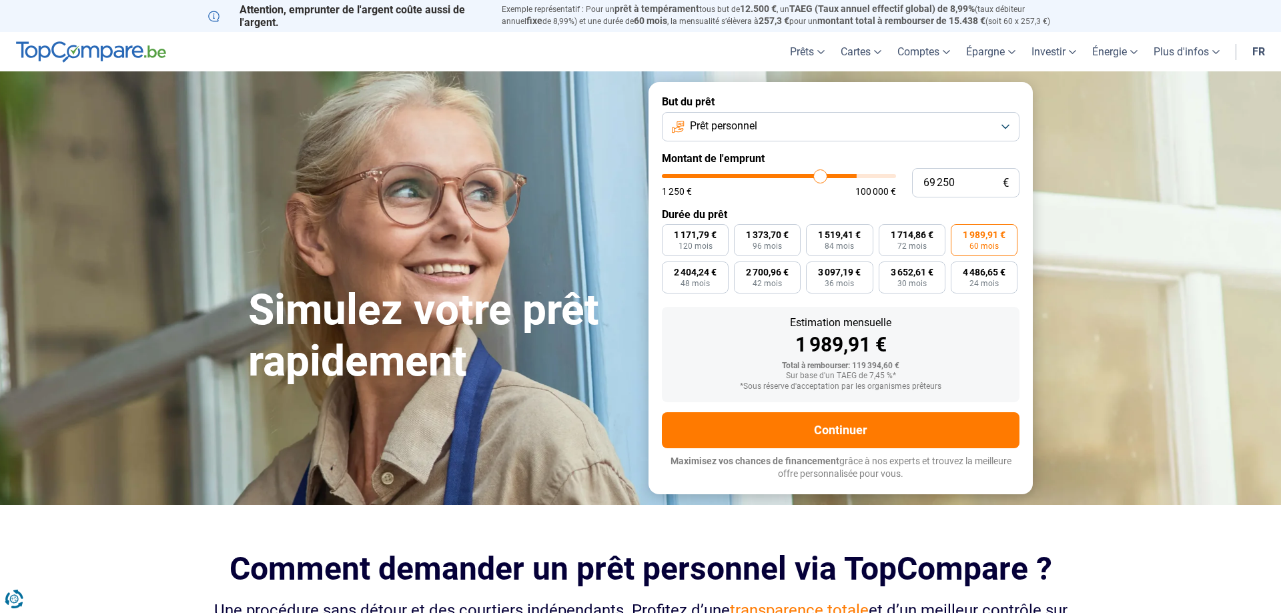
type input "68500"
type input "67 250"
type input "67250"
type input "65 750"
type input "65750"
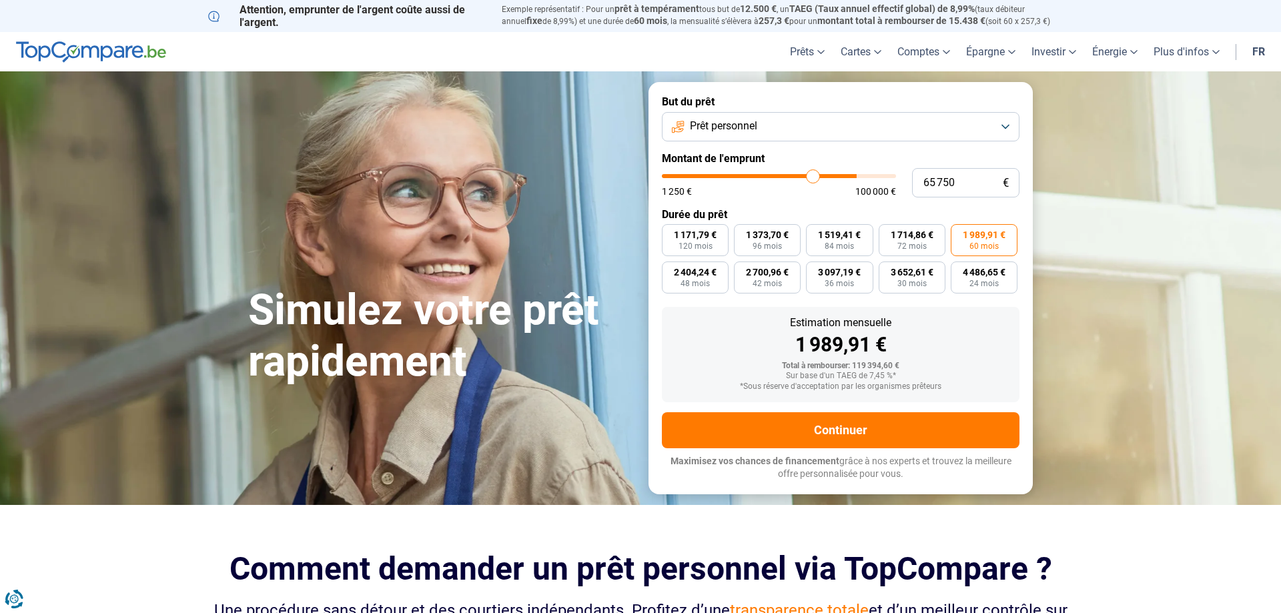
type input "64 250"
type input "64250"
type input "62 750"
type input "62750"
type input "61 250"
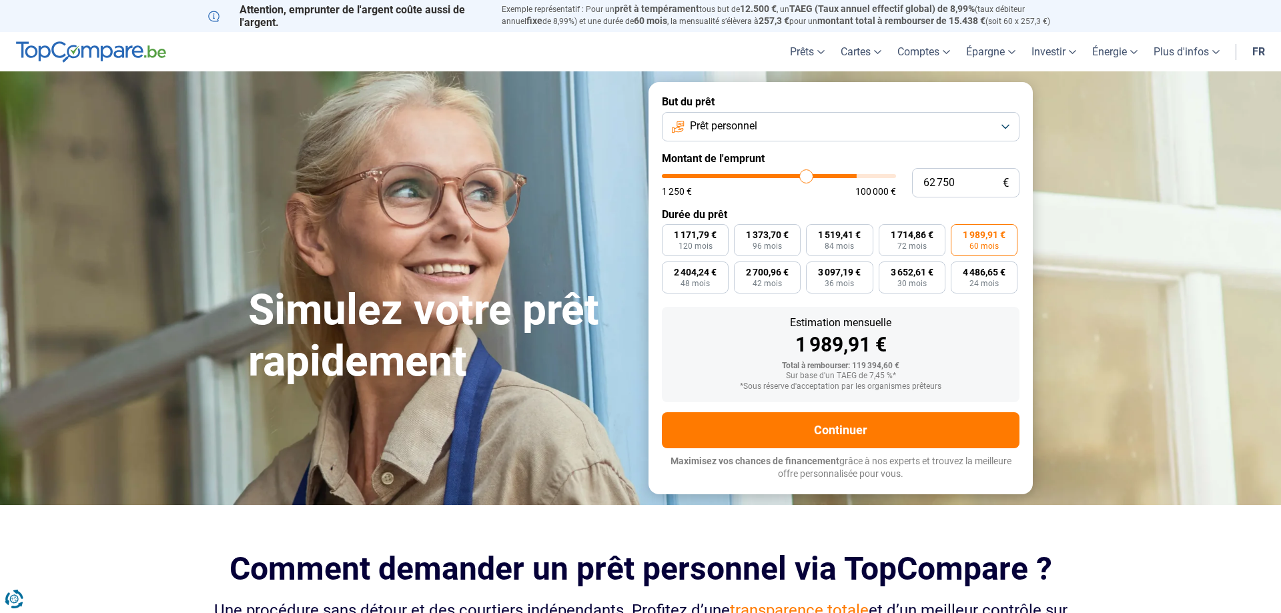
type input "61250"
type input "60 000"
type input "60000"
type input "59 000"
type input "59000"
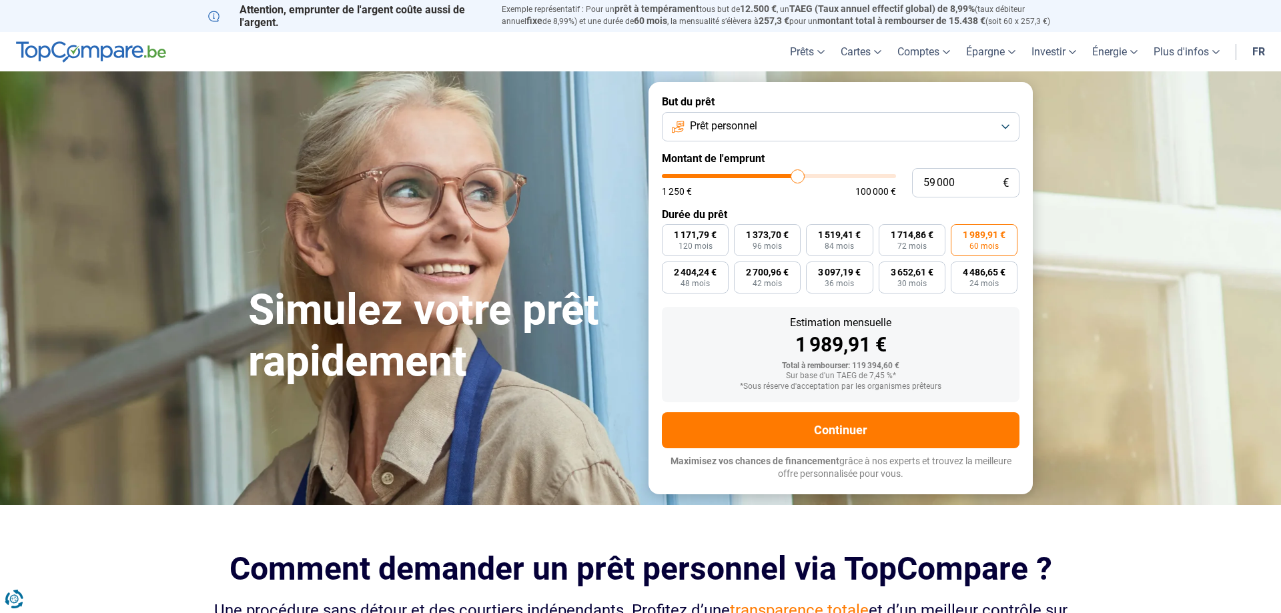
type input "58 250"
type input "58250"
type input "56 750"
type input "56750"
type input "55 500"
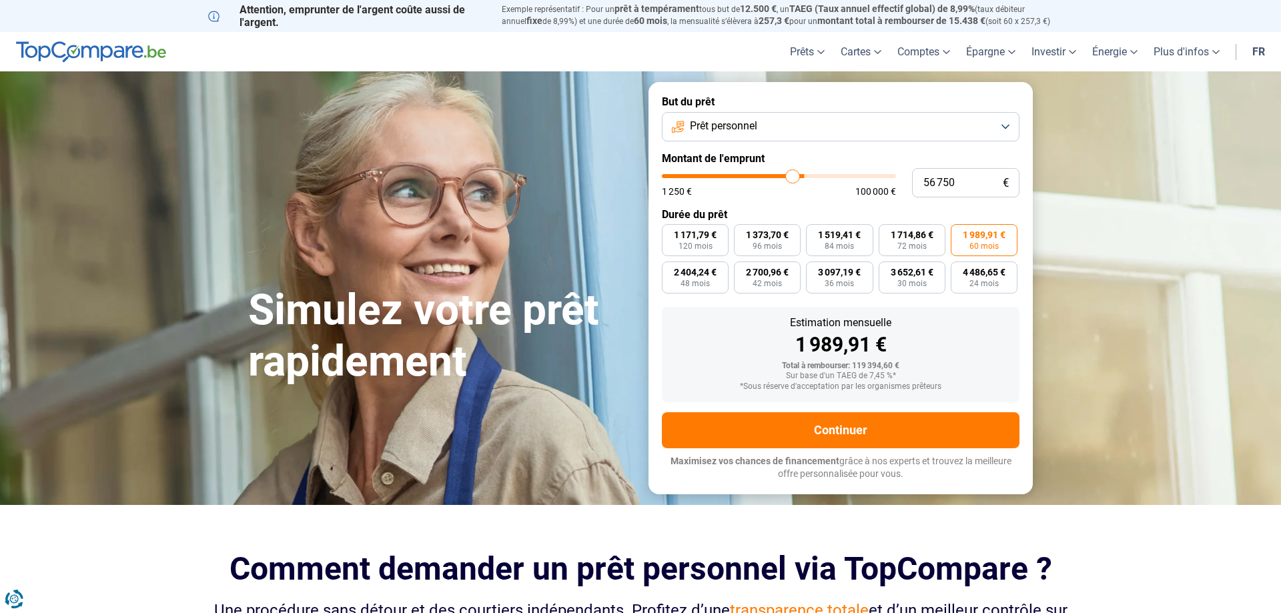
type input "55500"
type input "55 000"
type input "55000"
type input "54 250"
type input "54250"
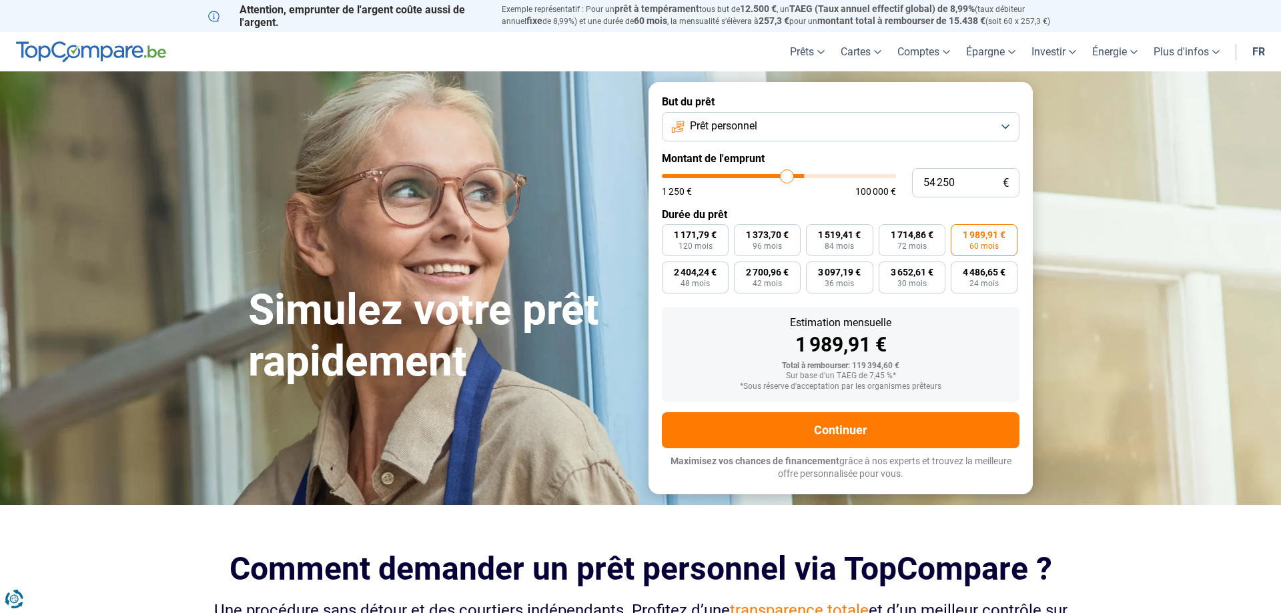
type input "54 000"
type input "54000"
type input "53 250"
type input "53250"
type input "52 250"
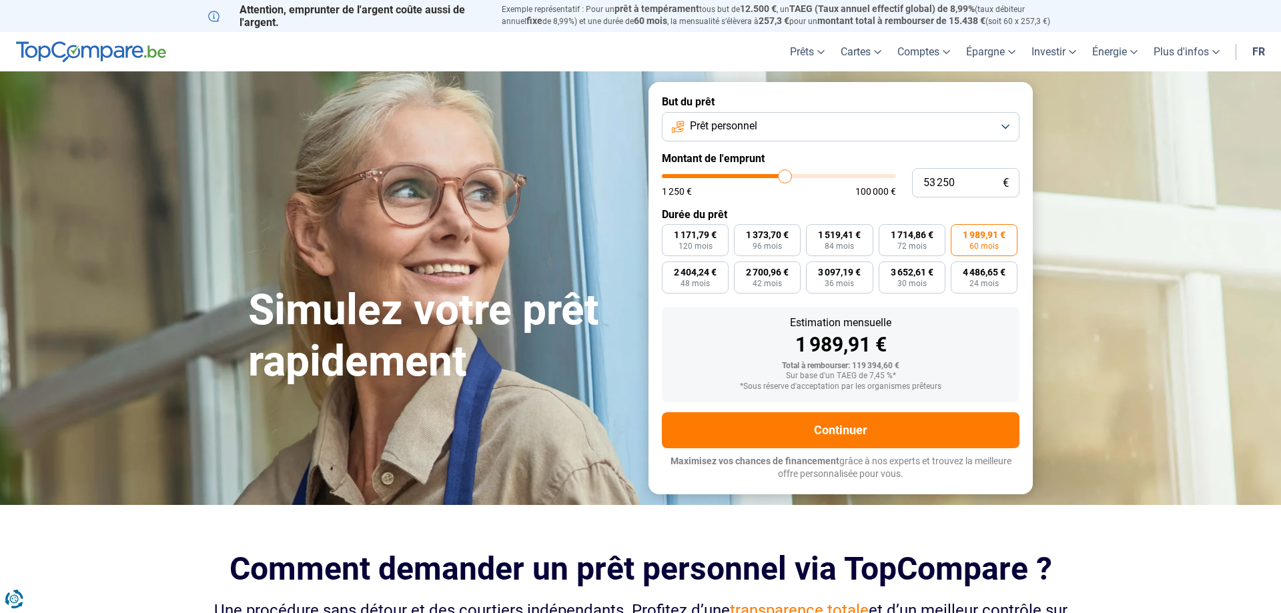
type input "52250"
type input "50 500"
type input "50500"
type input "49 000"
type input "49000"
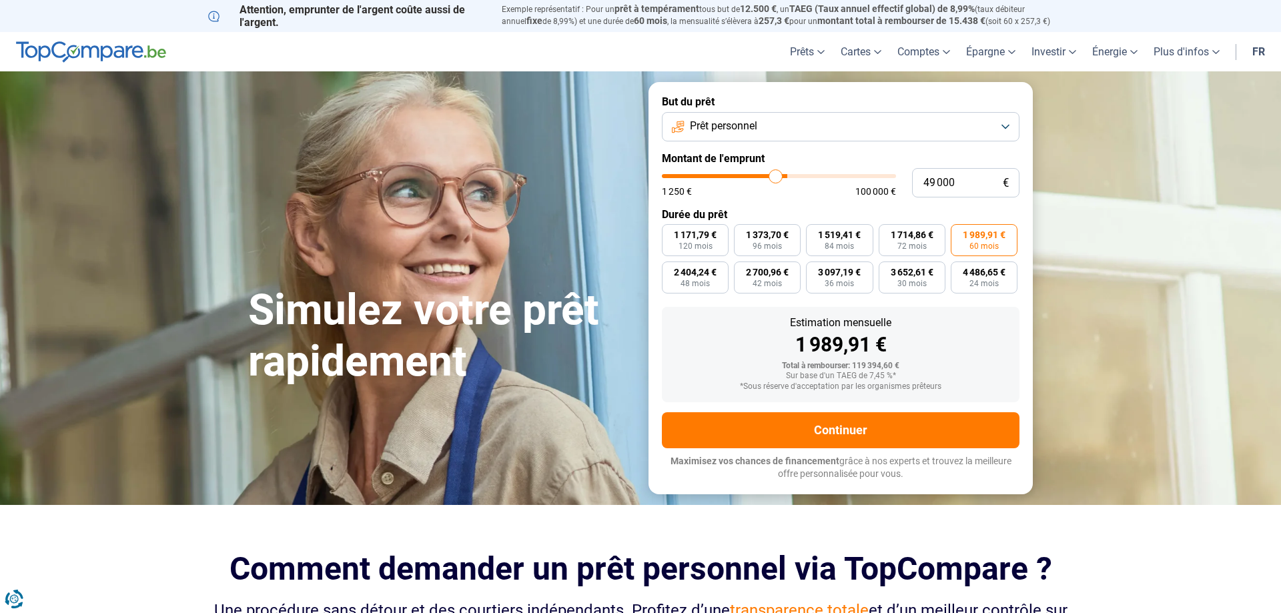
type input "46 750"
type input "46750"
type input "45 500"
type input "45500"
type input "43 500"
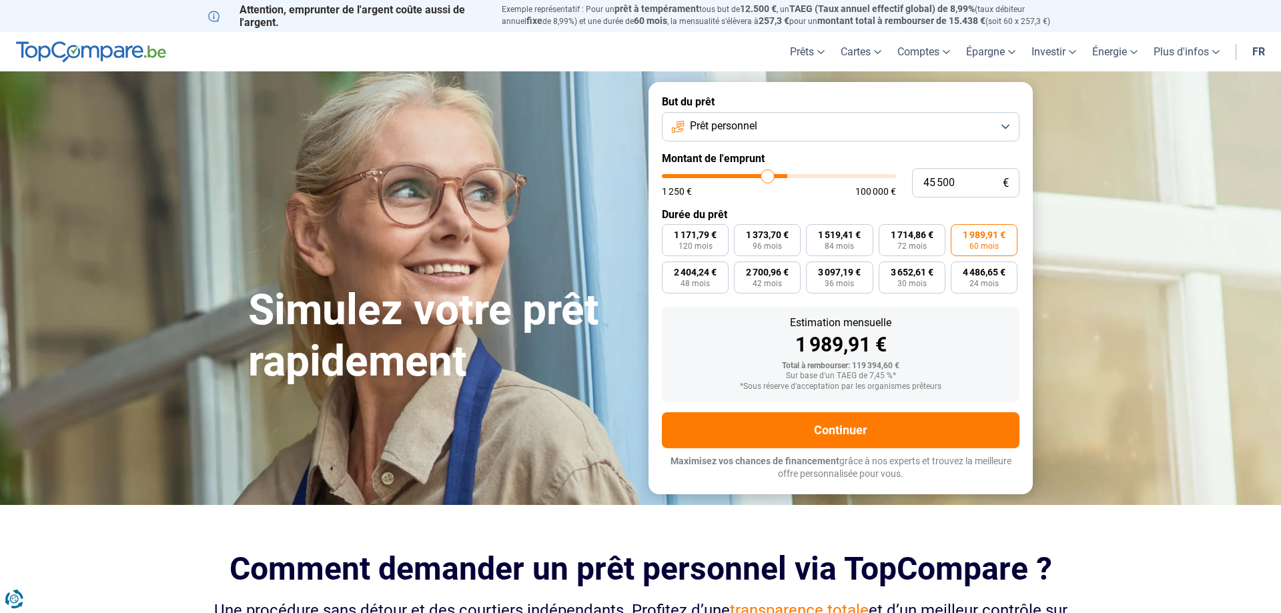
type input "43500"
type input "42 000"
type input "42000"
type input "41 250"
drag, startPoint x: 887, startPoint y: 172, endPoint x: 715, endPoint y: 200, distance: 174.5
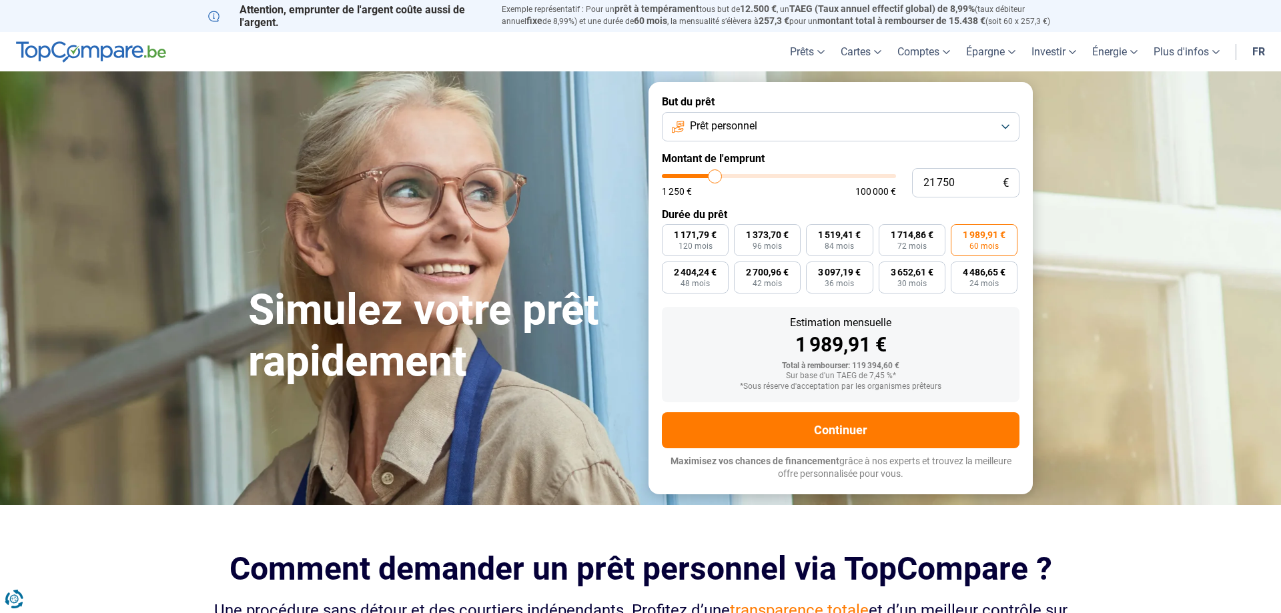
click at [715, 178] on input "range" at bounding box center [779, 176] width 234 height 4
click at [986, 242] on span "60 mois" at bounding box center [984, 246] width 29 height 8
click at [960, 233] on input "432,80 € 60 mois" at bounding box center [955, 228] width 9 height 9
